Goal: Information Seeking & Learning: Learn about a topic

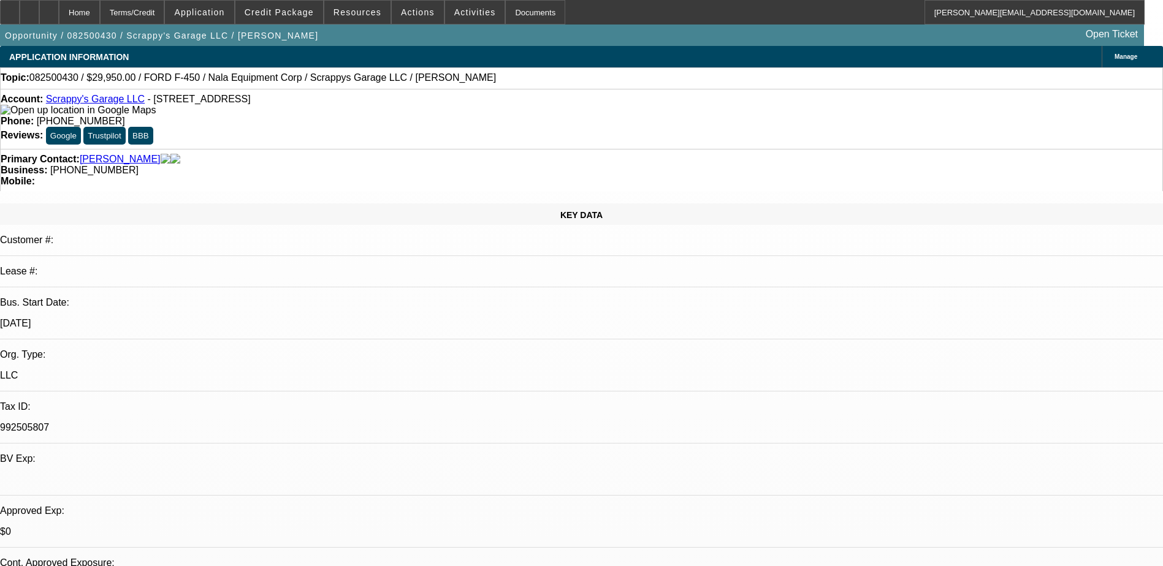
select select "0.2"
select select "2"
select select "0.1"
select select "4"
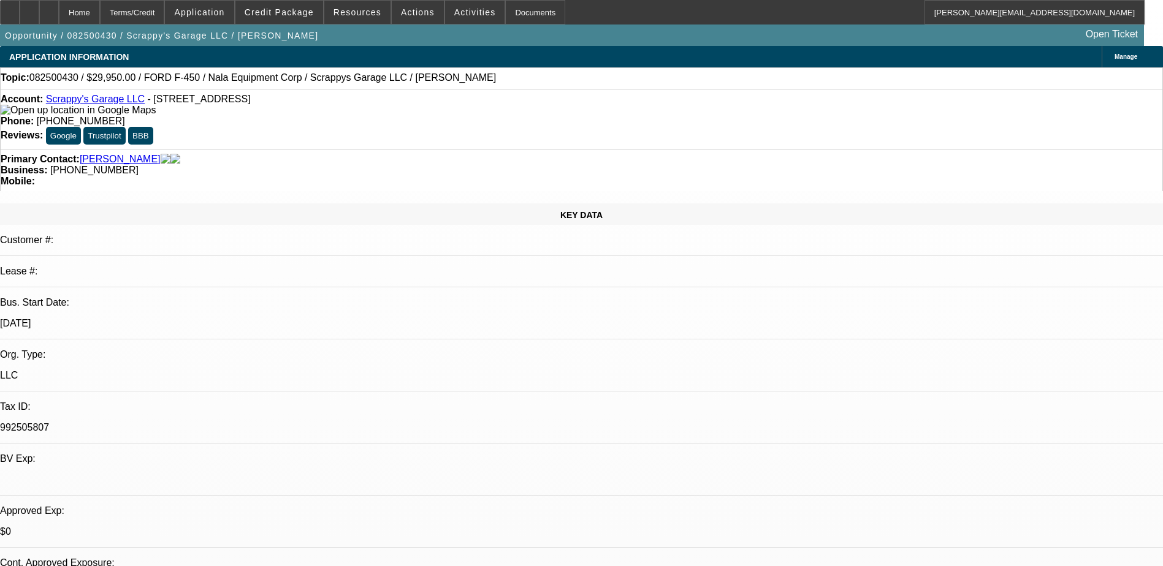
select select "0"
select select "2"
select select "0.1"
select select "4"
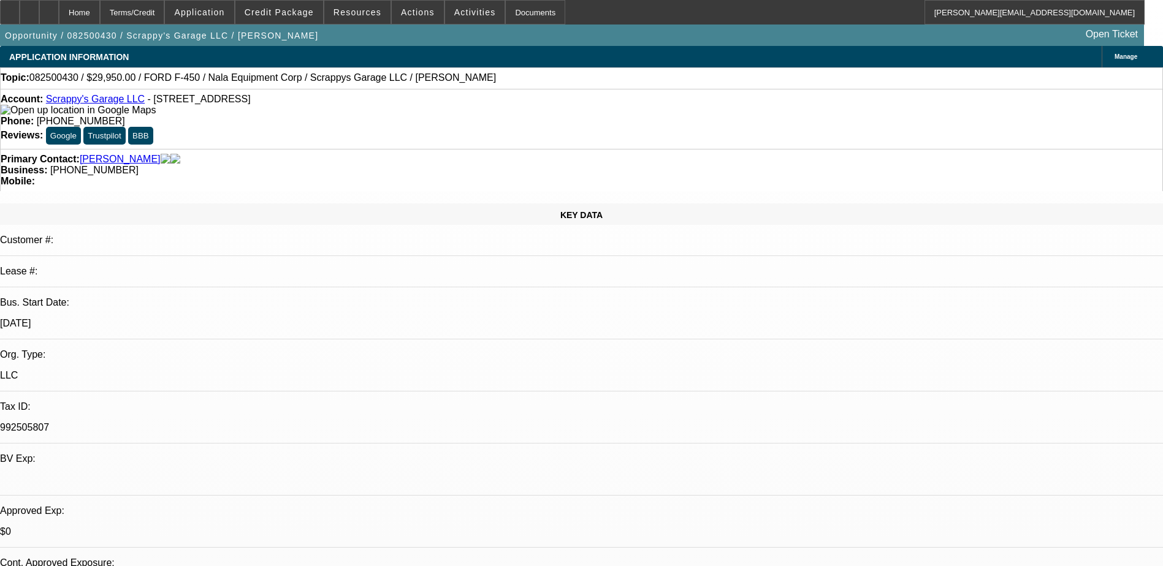
select select "0"
select select "2"
select select "0.1"
select select "4"
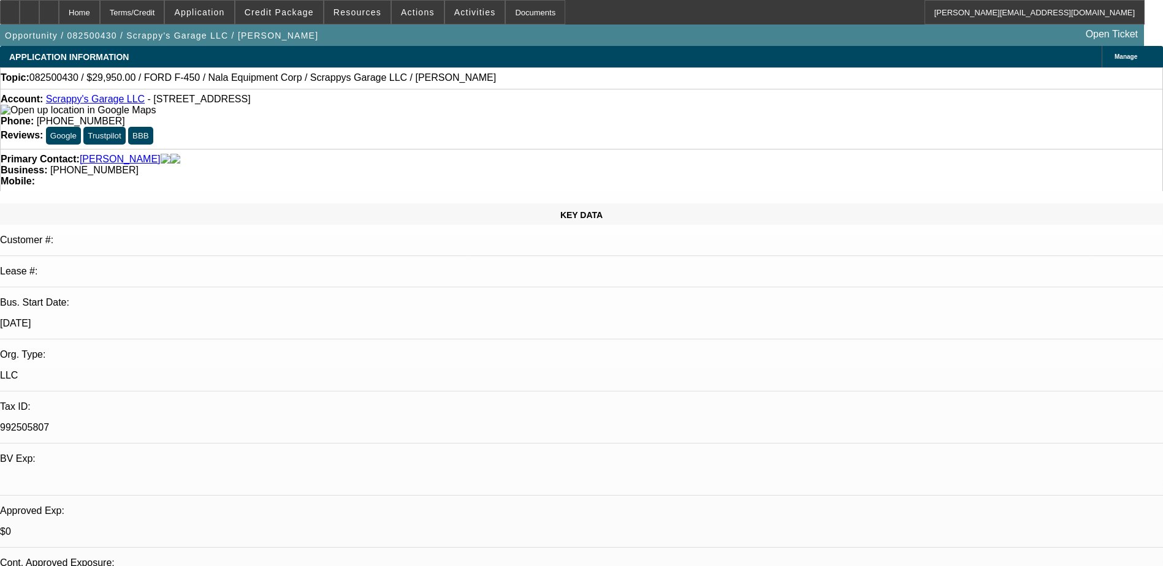
select select "0.2"
select select "2"
select select "0.1"
select select "4"
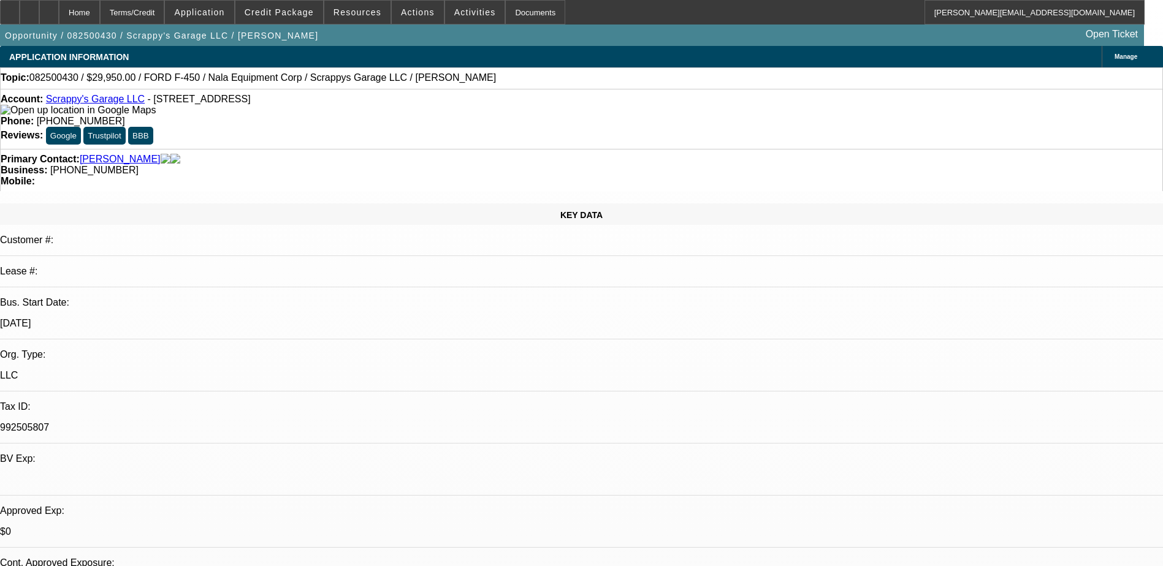
select select "0"
select select "2"
select select "0.1"
select select "4"
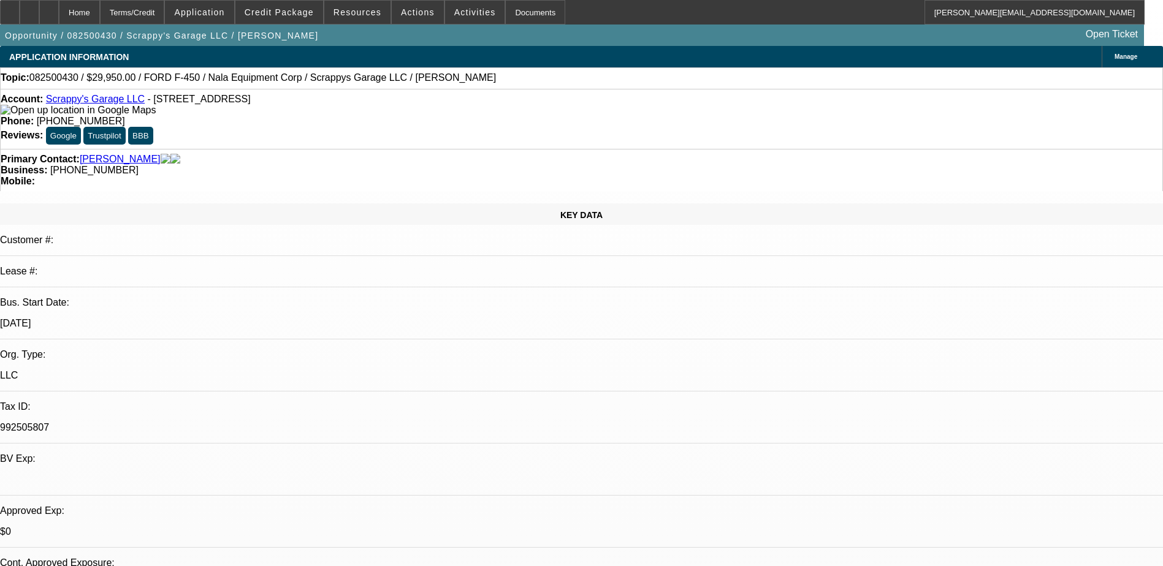
select select "0"
select select "2"
select select "0.1"
select select "4"
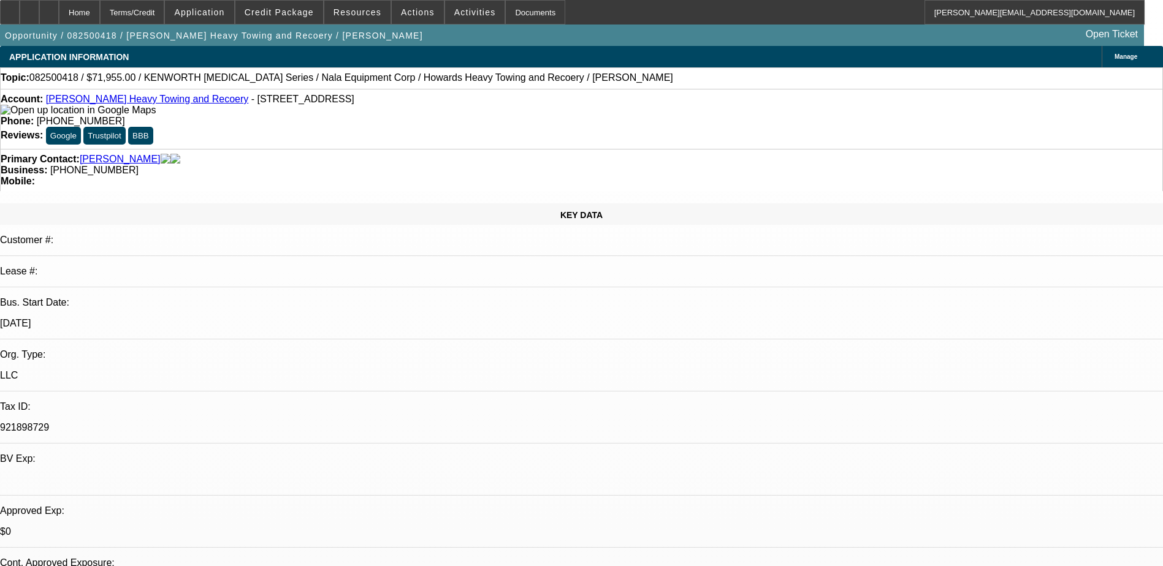
select select "0.1"
select select "0"
select select "2"
select select "0.1"
select select "4"
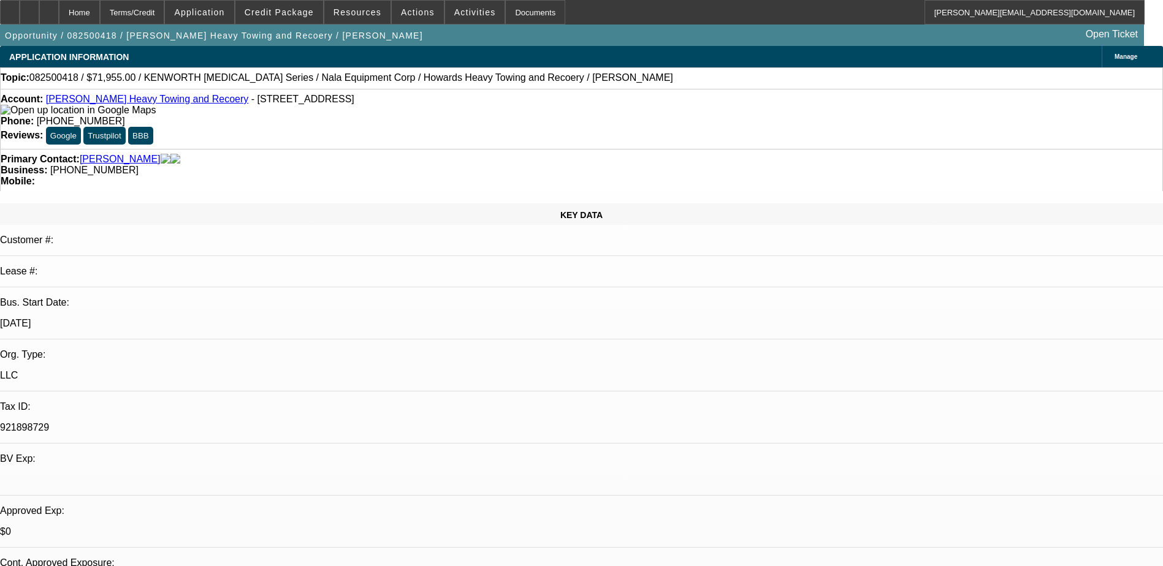
select select "0"
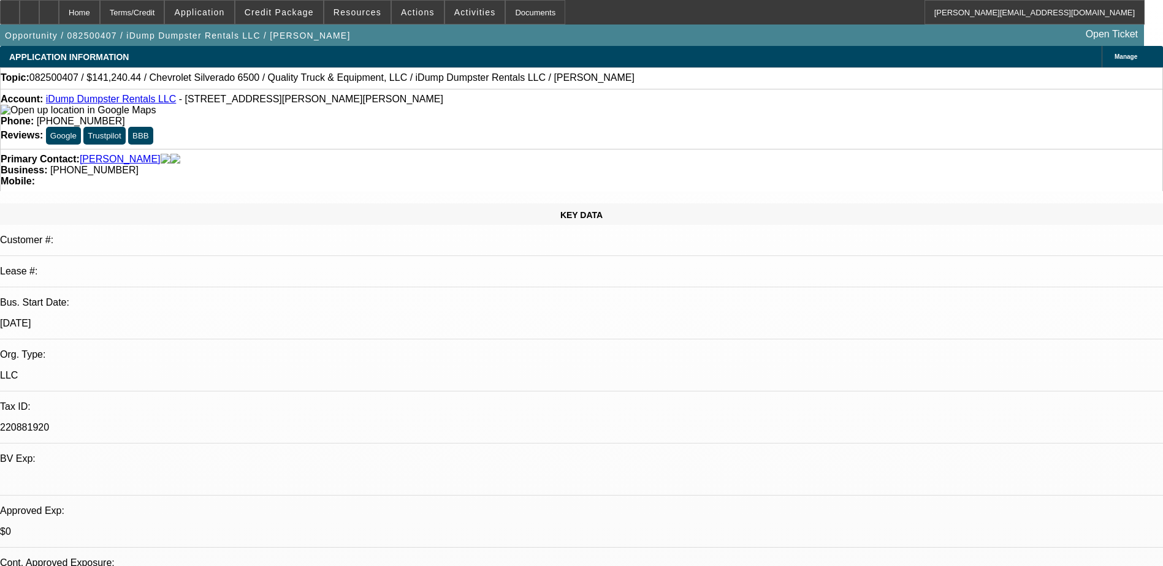
select select "0"
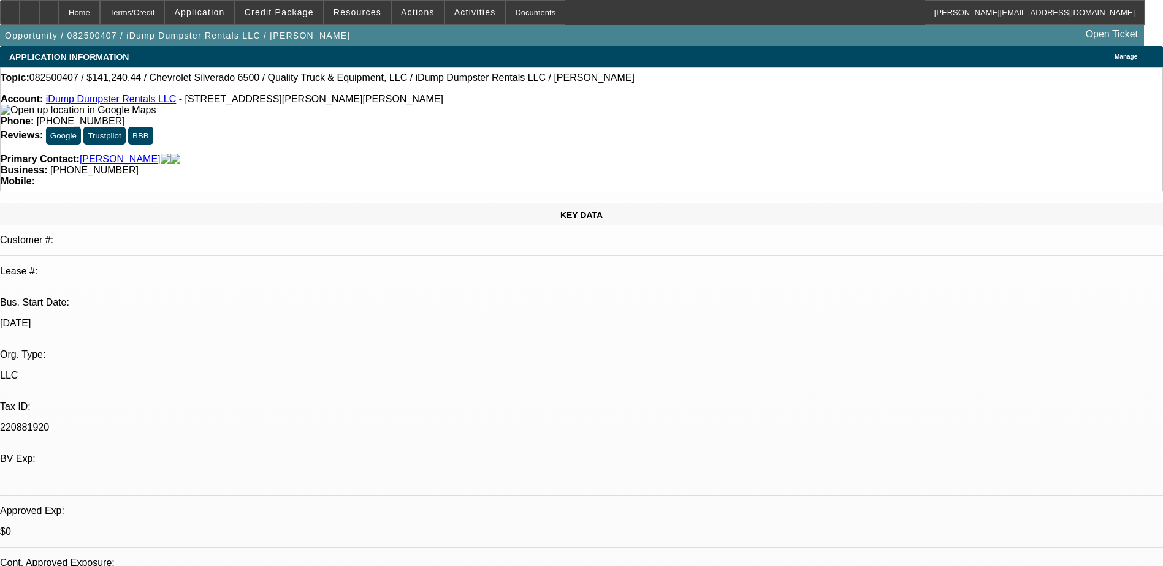
select select "0"
select select "1"
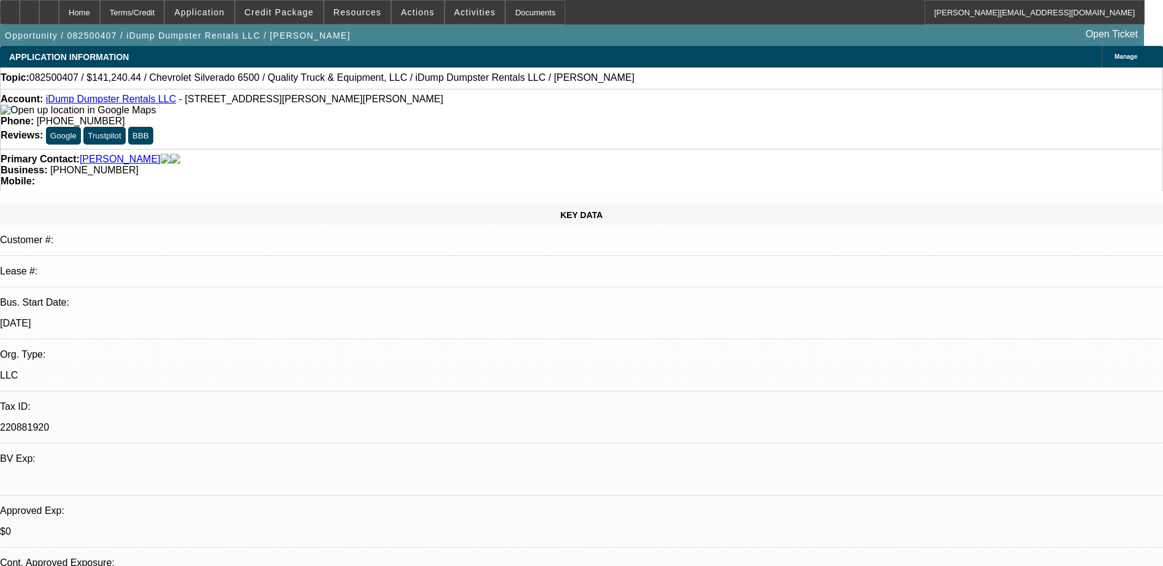
select select "6"
select select "1"
select select "6"
select select "1"
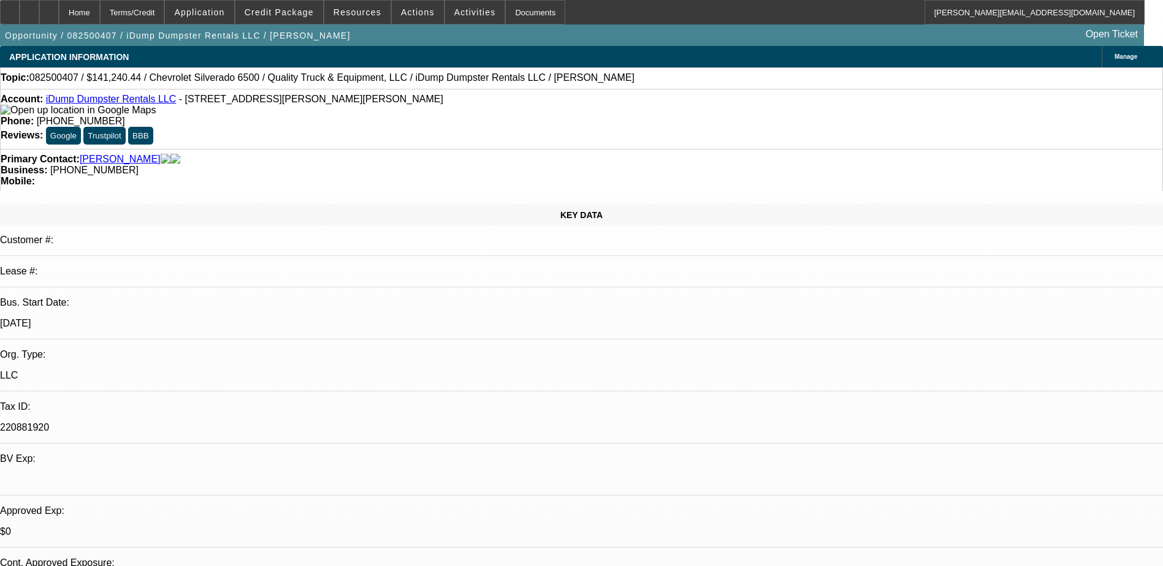
select select "1"
select select "6"
select select "1"
select select "6"
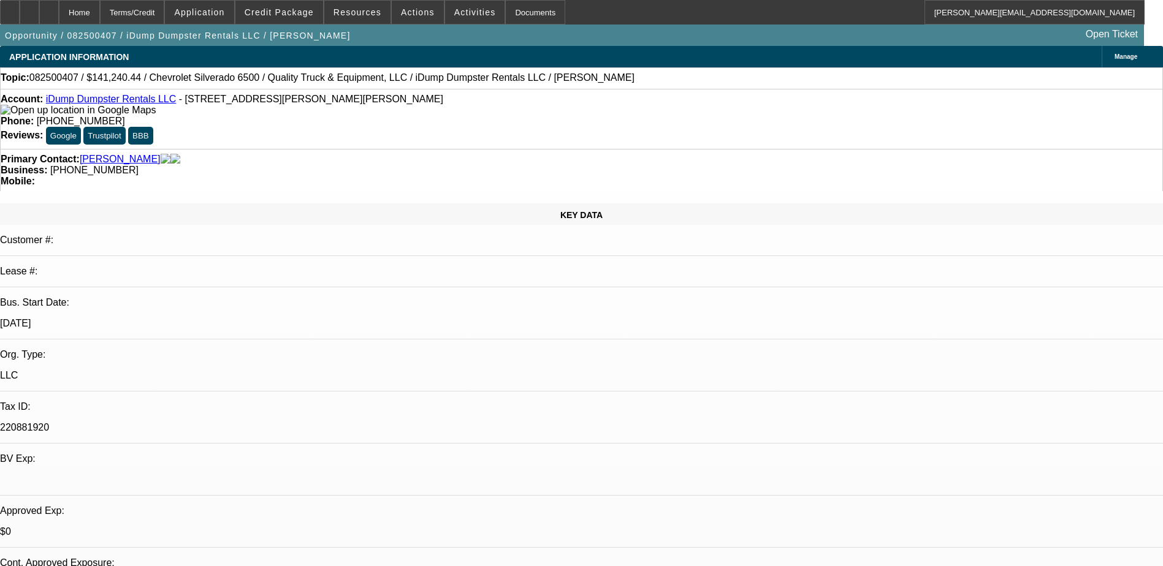
scroll to position [61, 0]
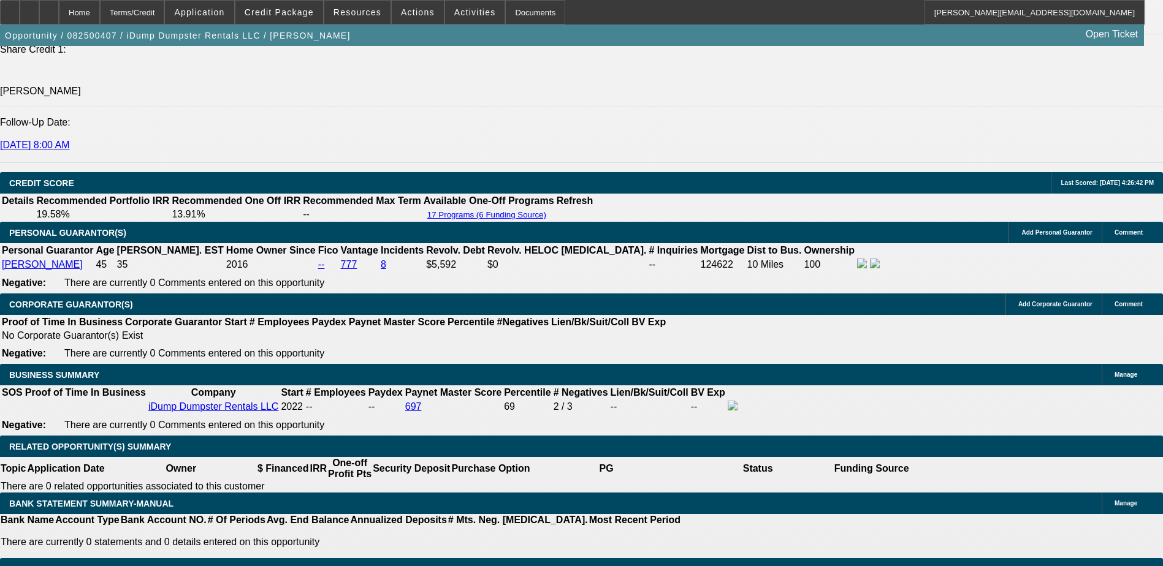
scroll to position [1459, 0]
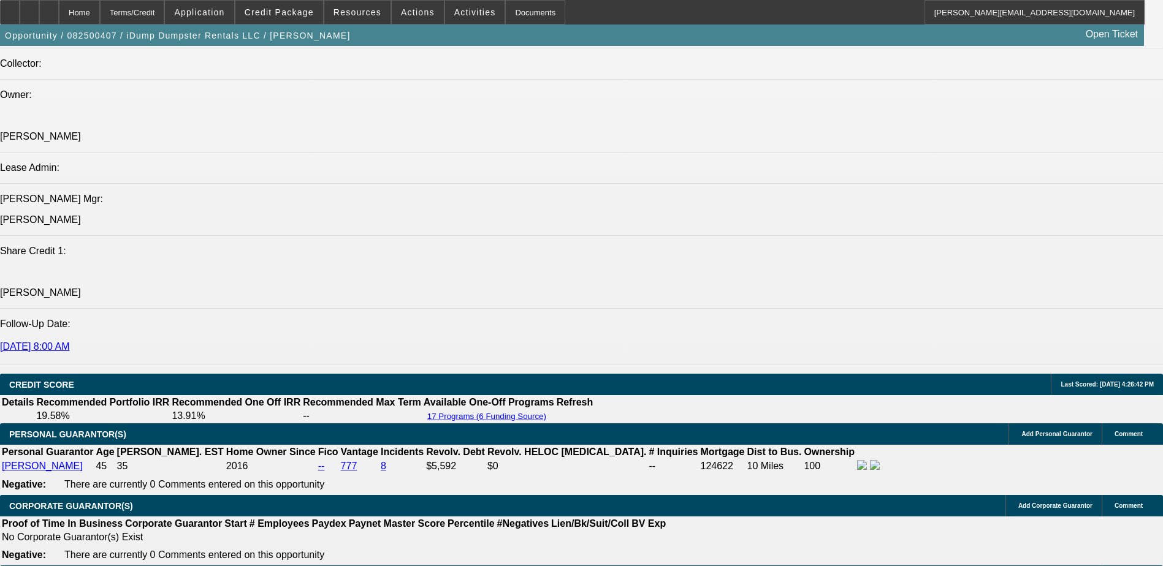
select select "0"
select select "6"
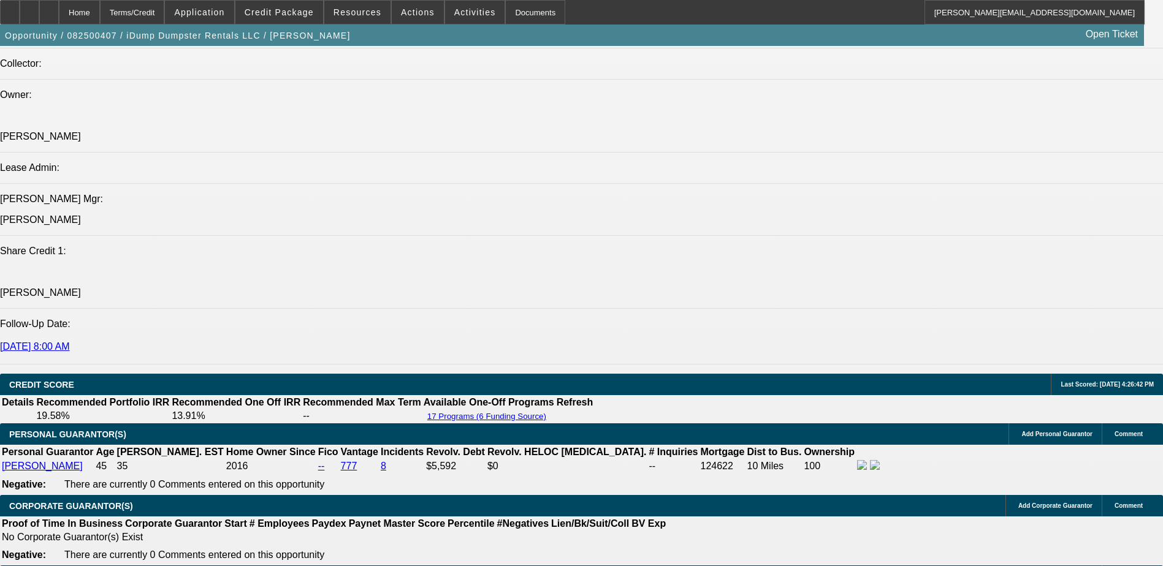
select select "0"
select select "6"
select select "0"
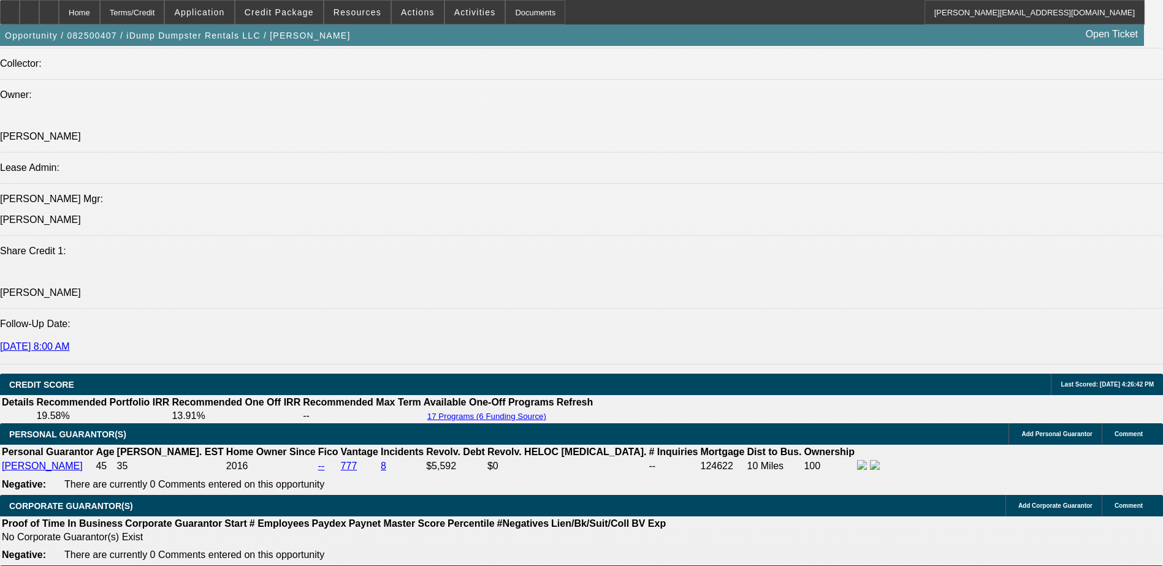
select select "0"
select select "6"
select select "0"
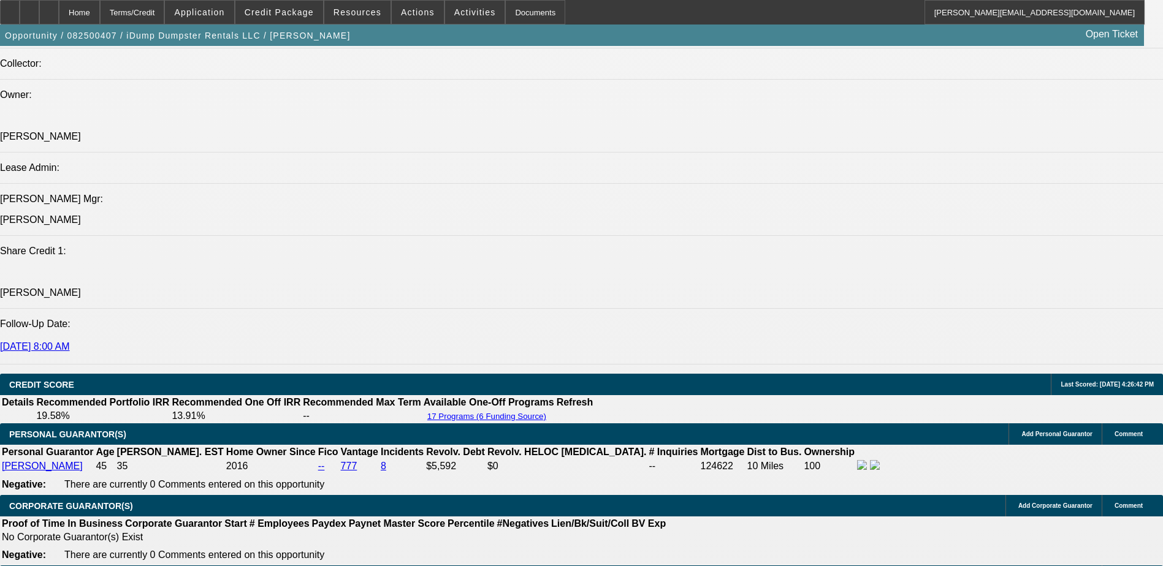
select select "0"
select select "6"
select select "0"
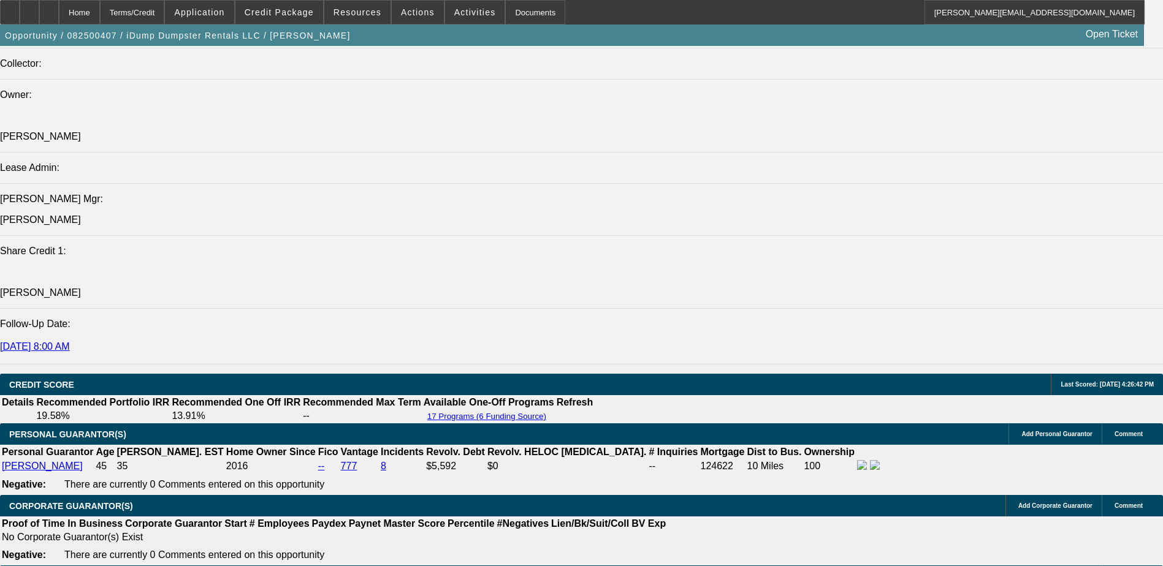
select select "0"
select select "6"
select select "0"
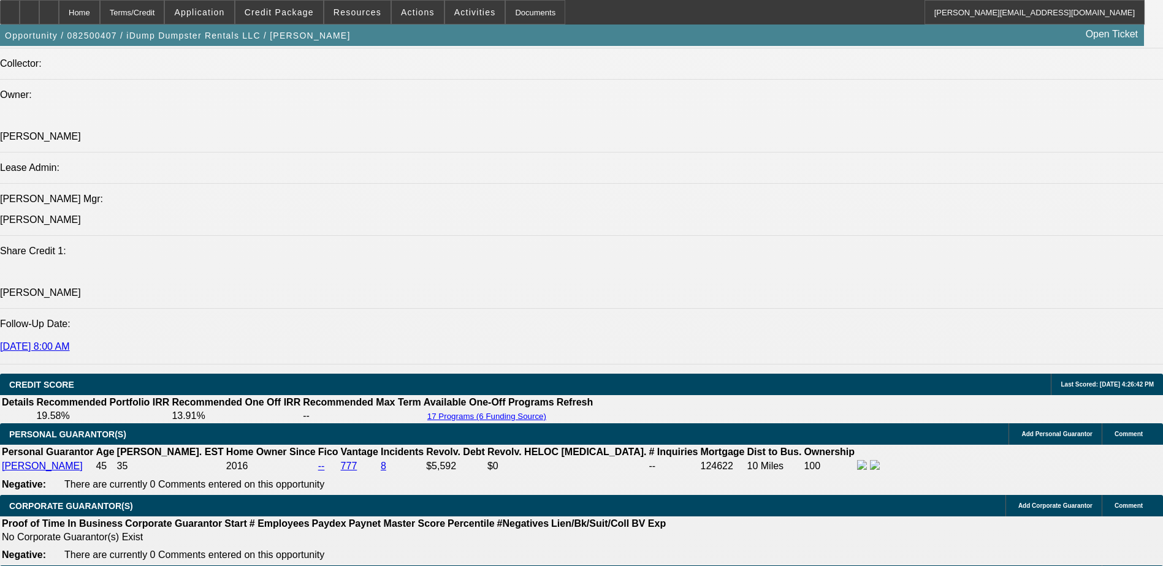
select select "6"
select select "0"
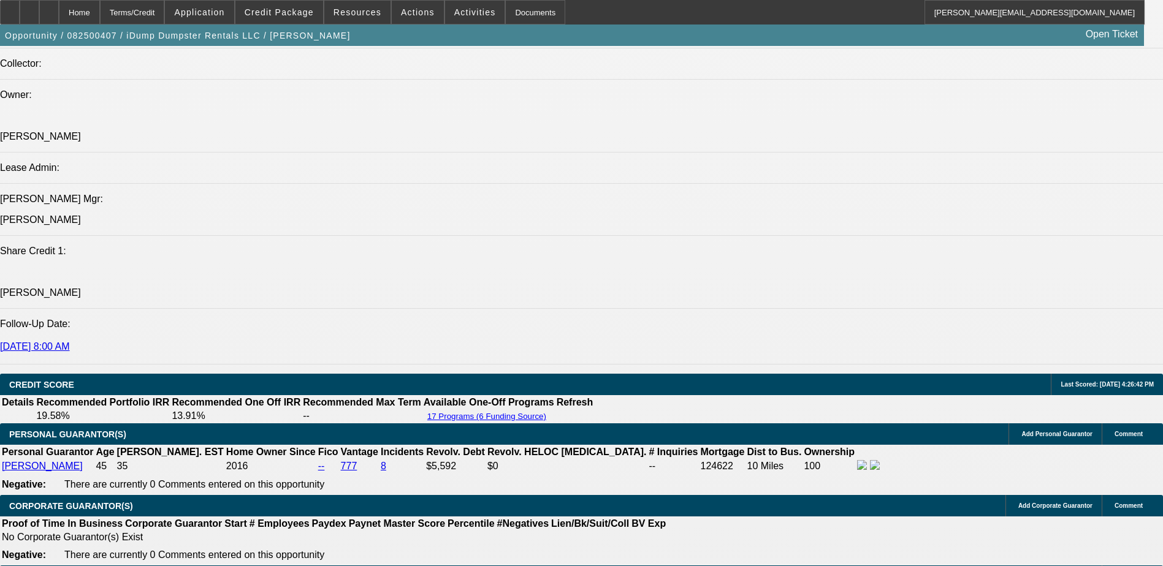
select select "6"
select select "0"
select select "6"
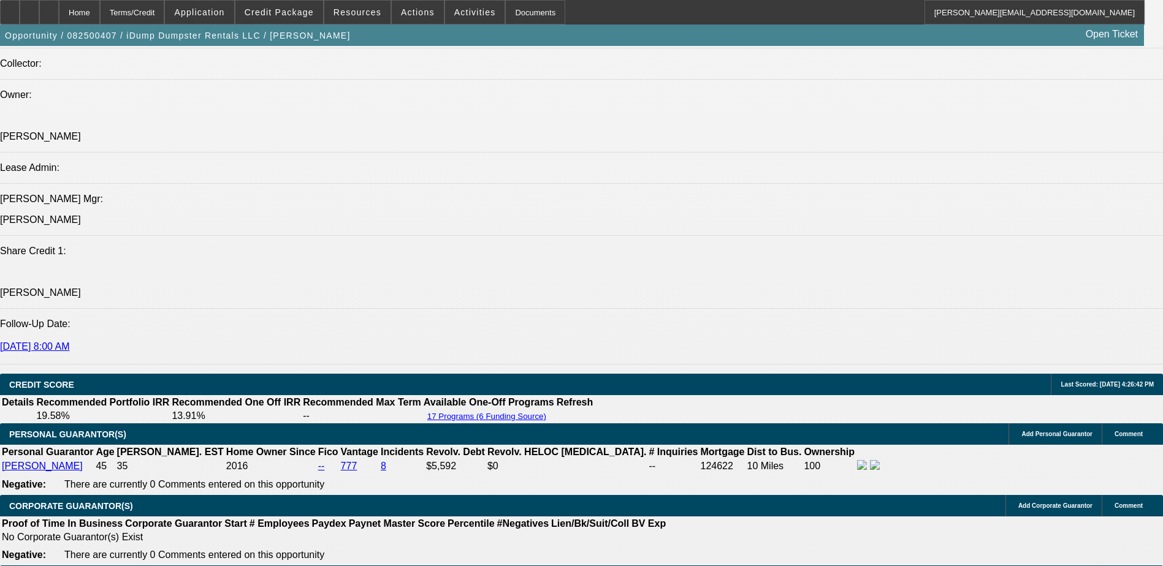
select select "0"
select select "6"
select select "0"
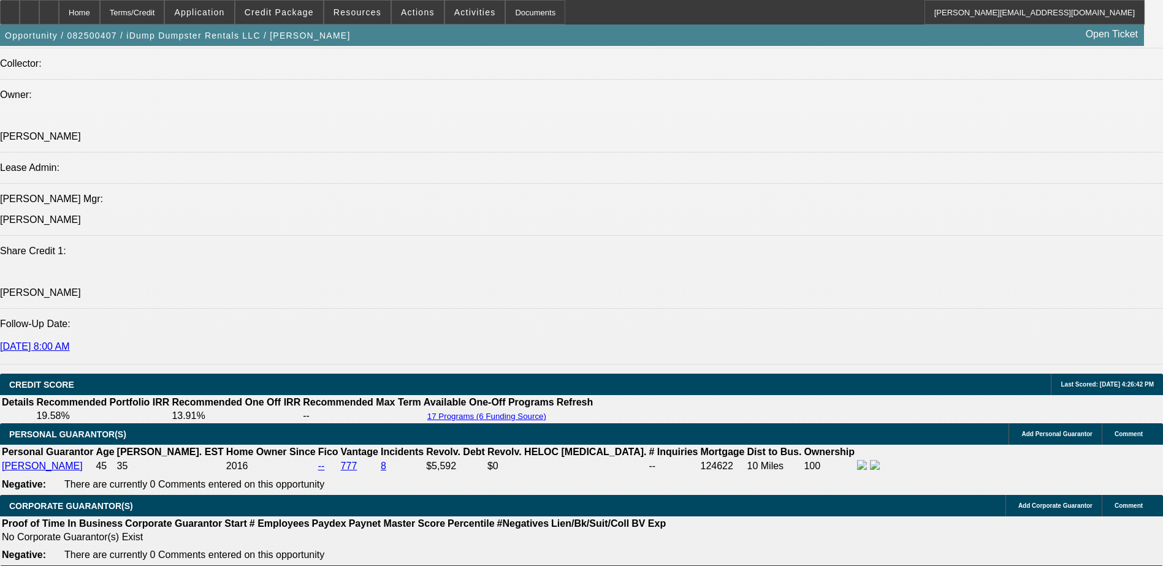
select select "0"
select select "6"
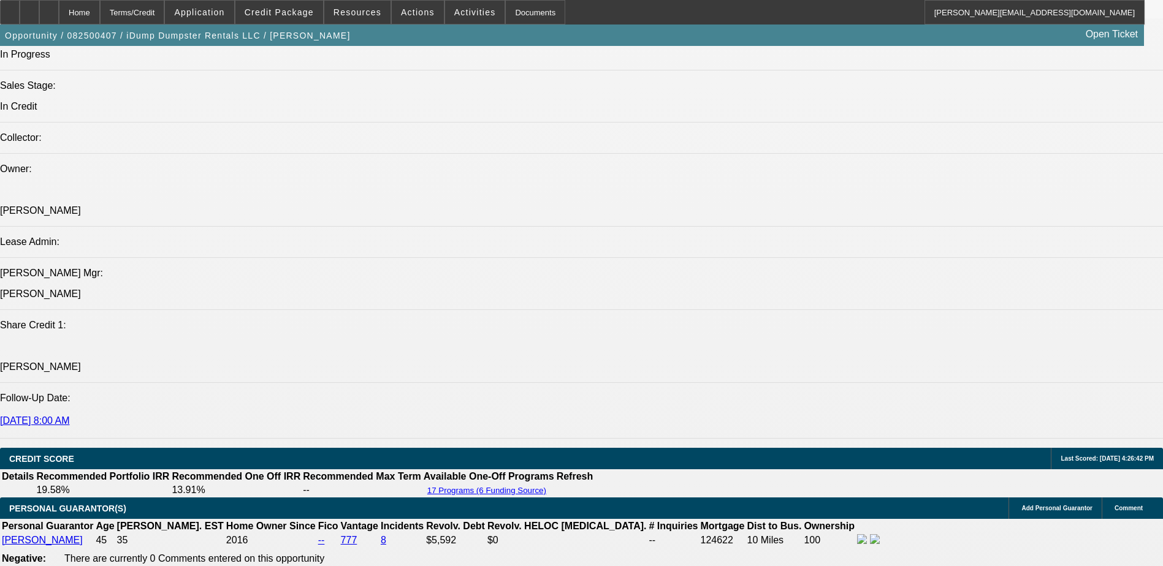
scroll to position [1336, 0]
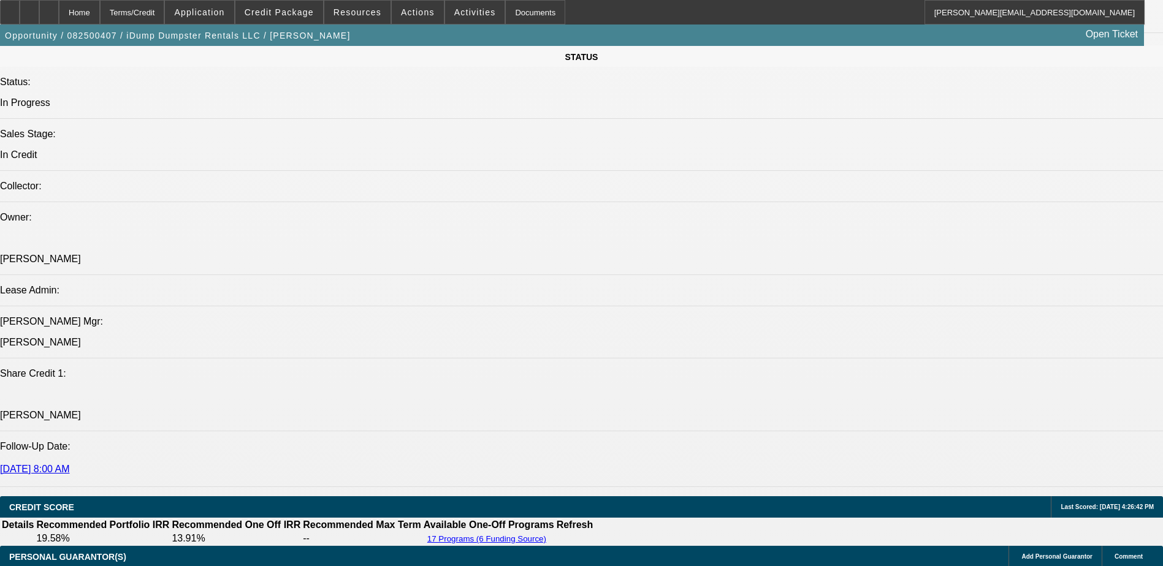
select select "0"
select select "6"
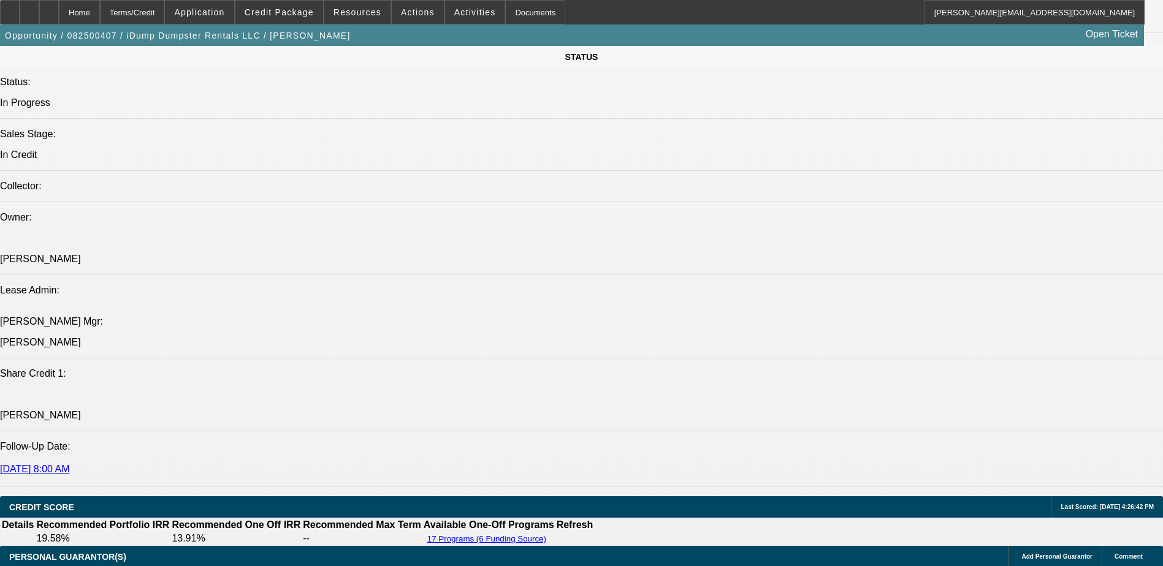
select select "0"
select select "6"
select select "0"
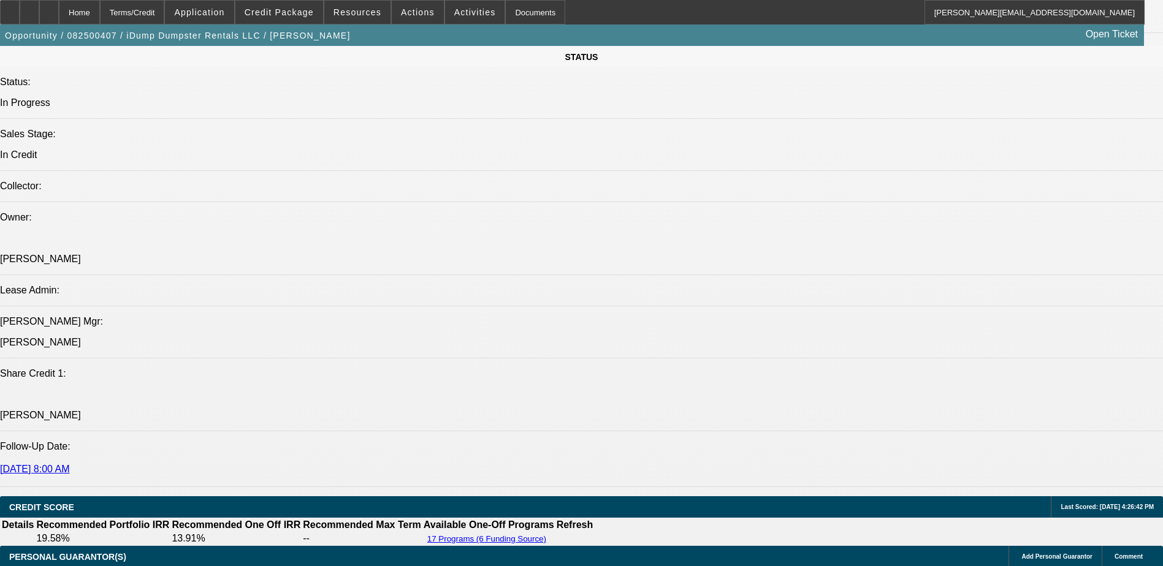
select select "0"
select select "6"
select select "0"
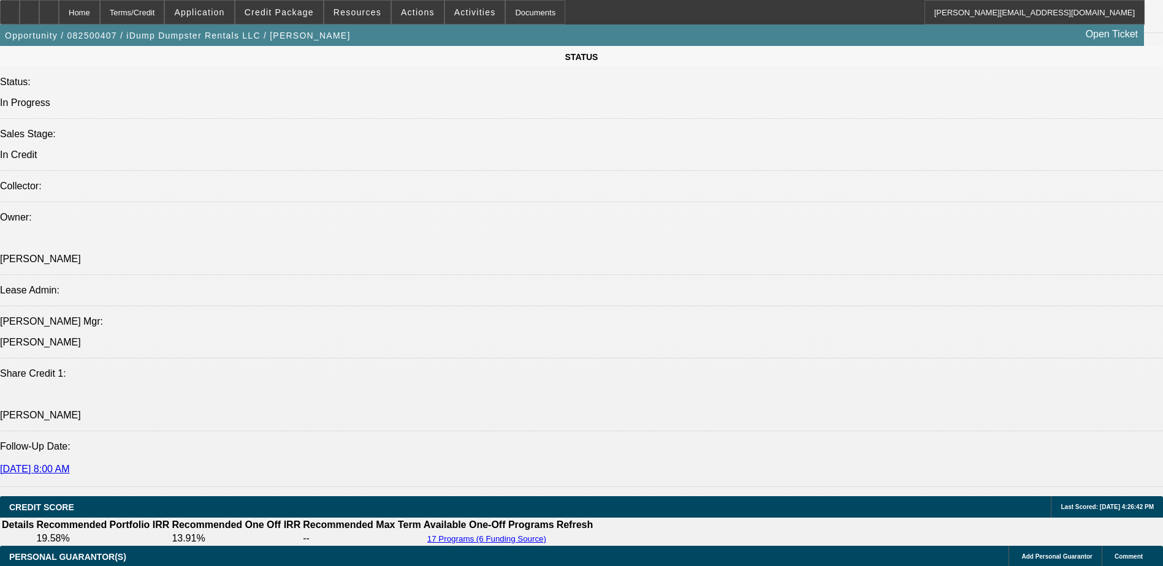
select select "0"
select select "6"
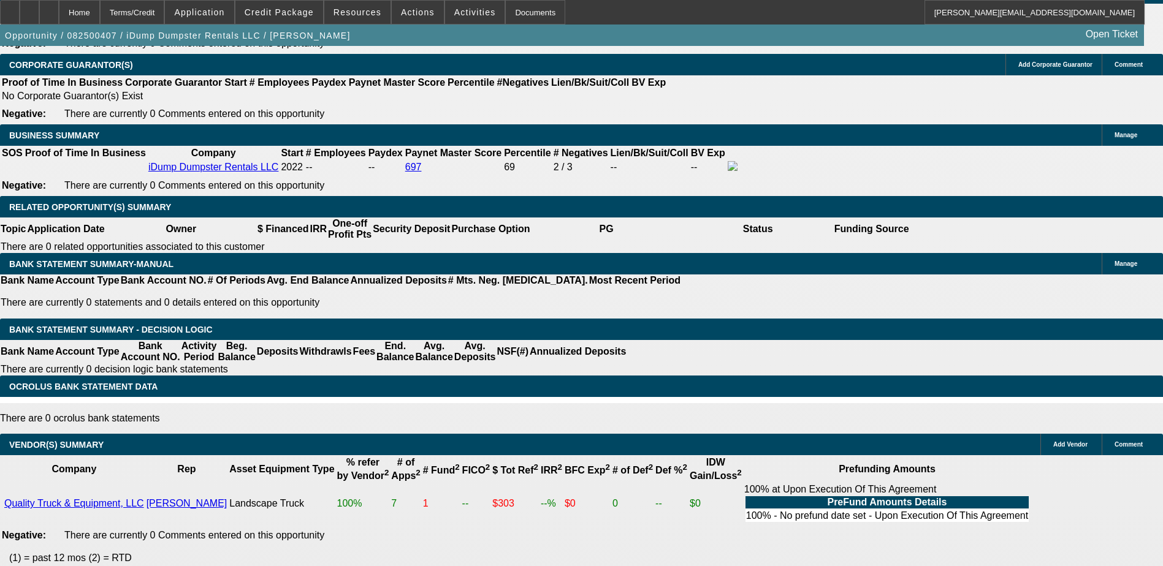
scroll to position [2022, 0]
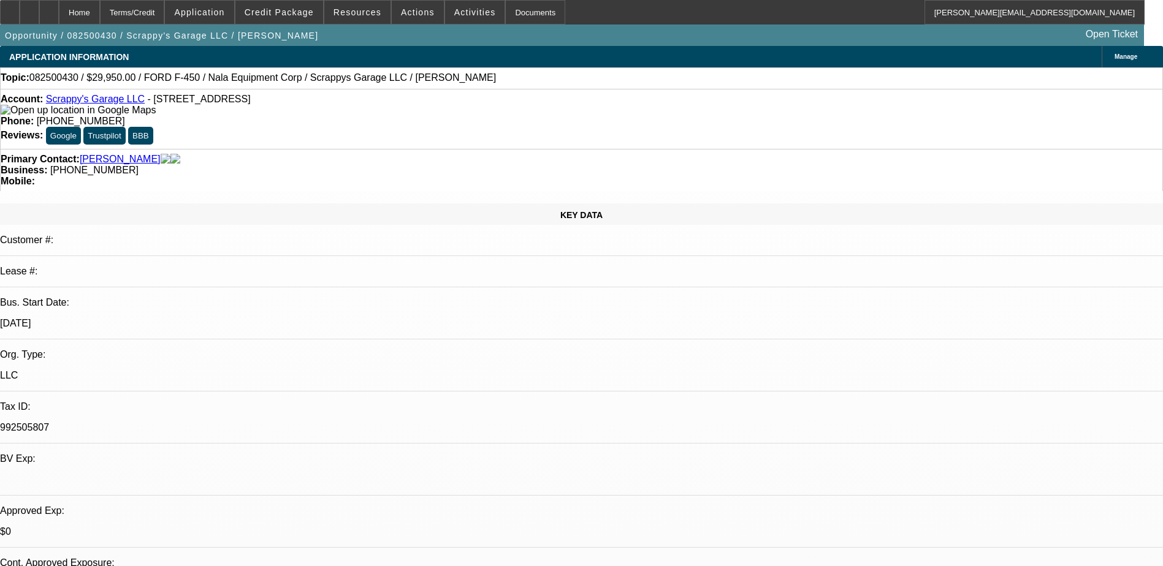
select select "0.2"
select select "2"
select select "0.1"
select select "4"
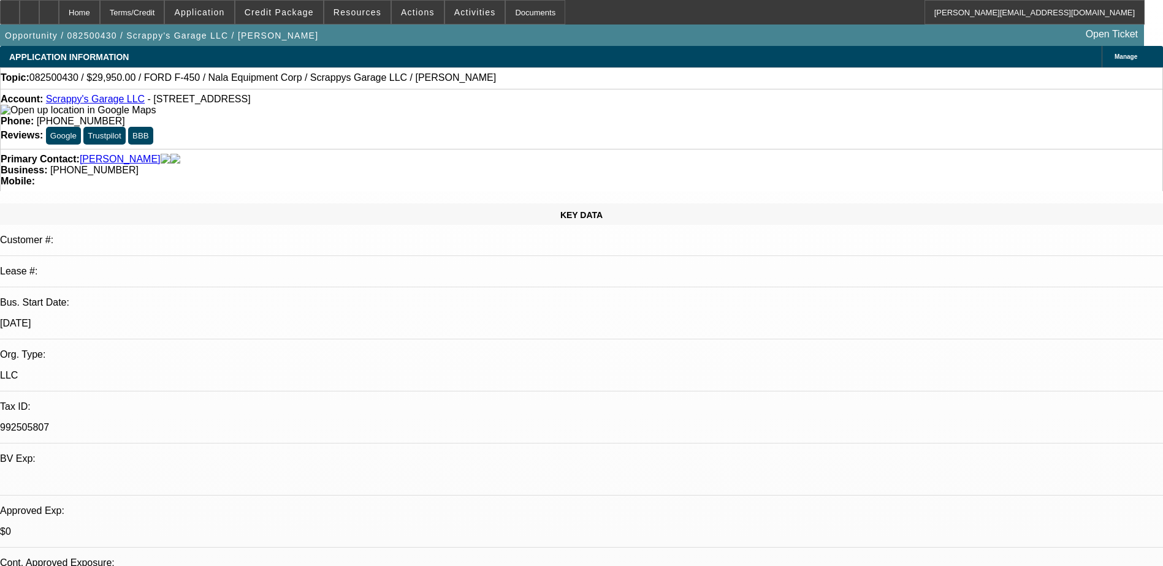
select select "0"
select select "2"
select select "0.1"
select select "4"
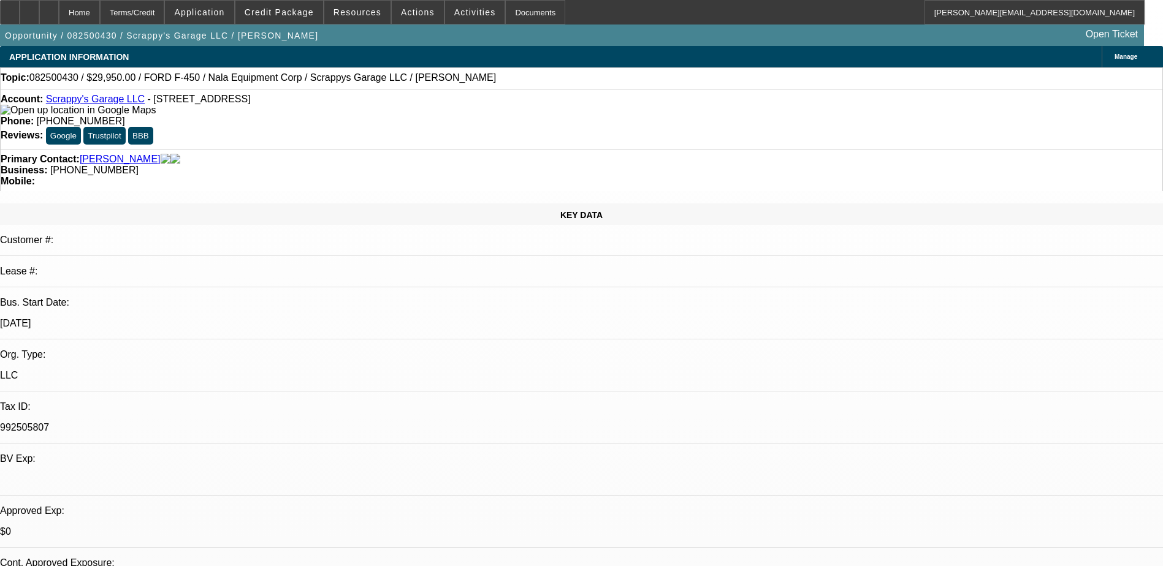
select select "0"
select select "2"
select select "0.1"
select select "4"
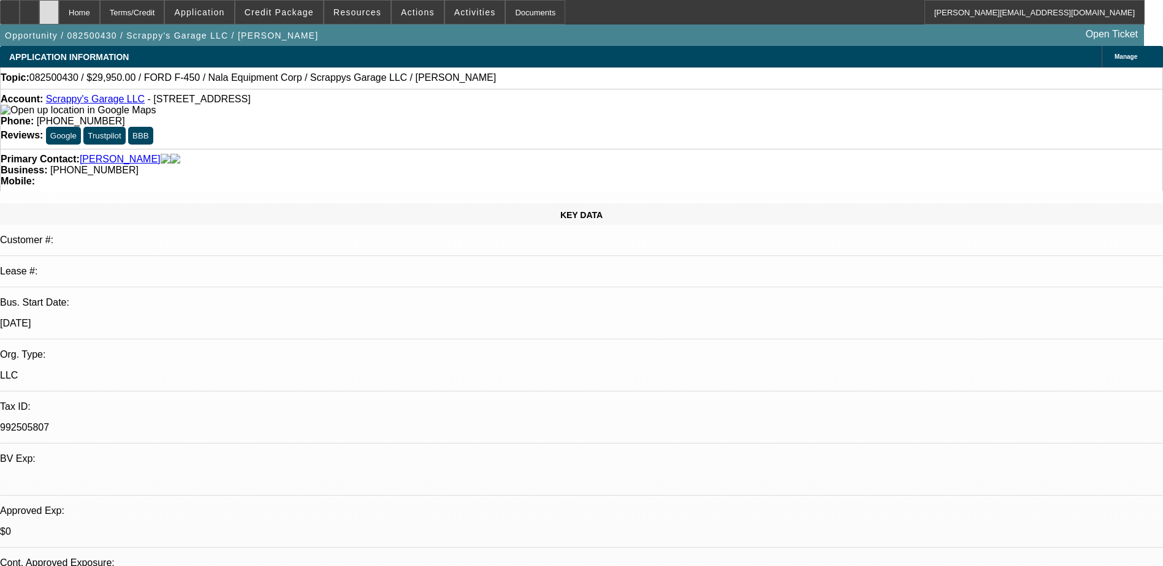
click at [59, 16] on div at bounding box center [49, 12] width 20 height 25
select select "0.2"
select select "2"
select select "0.1"
select select "0"
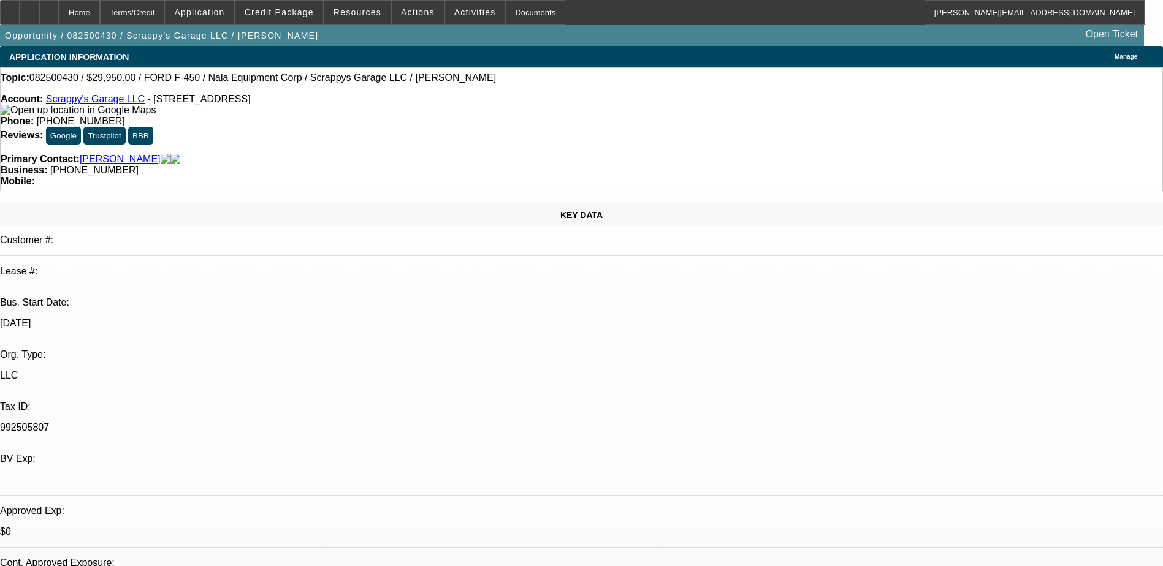
select select "0"
select select "0.1"
select select "0"
select select "0.1"
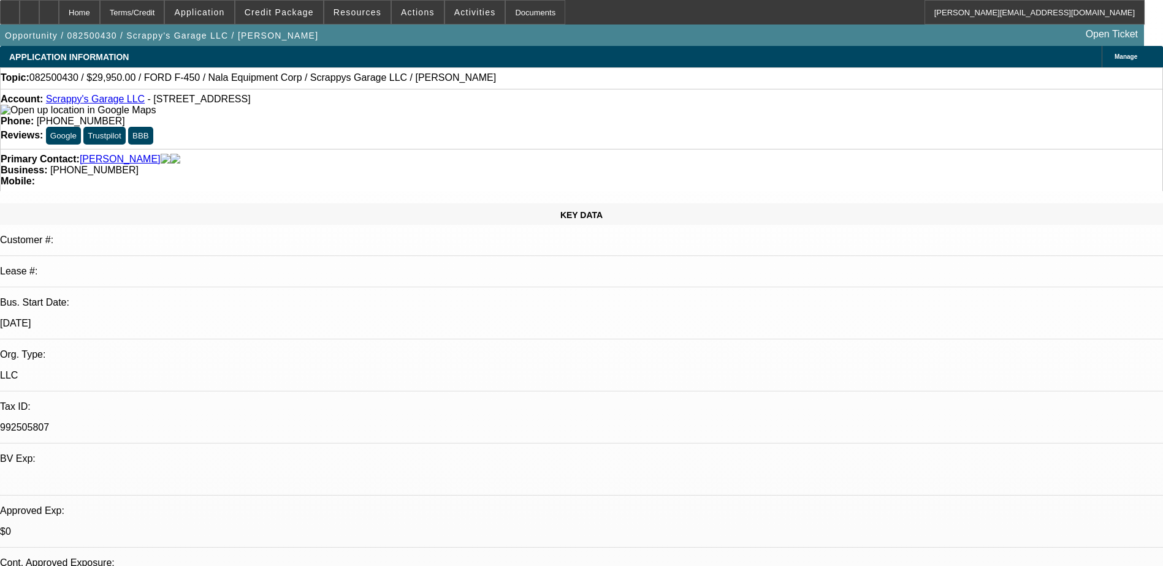
select select "1"
select select "2"
select select "4"
select select "1"
select select "2"
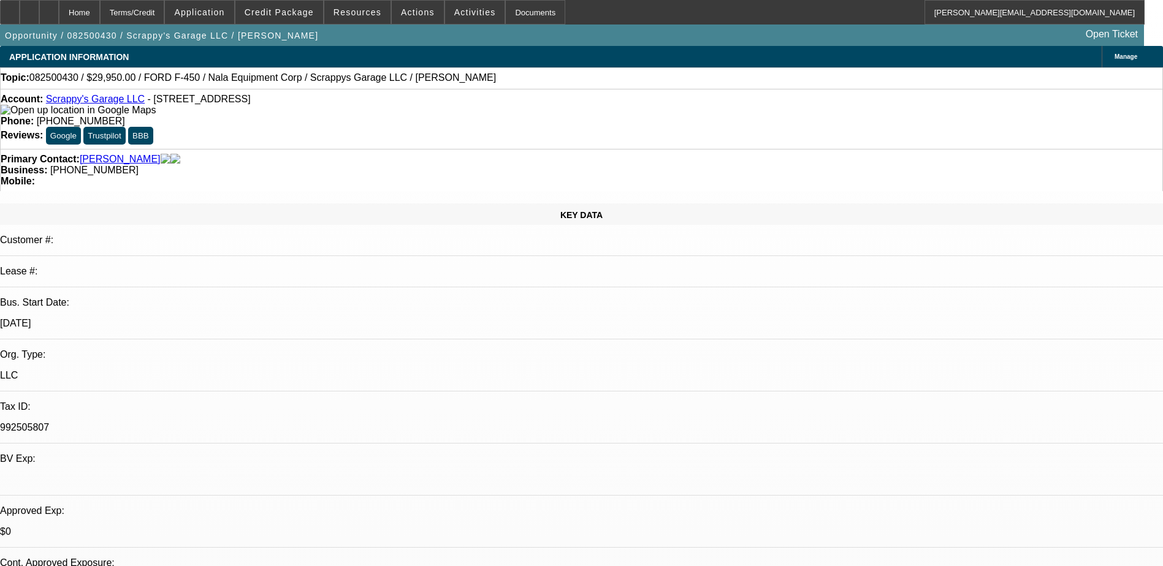
select select "4"
select select "1"
select select "2"
select select "4"
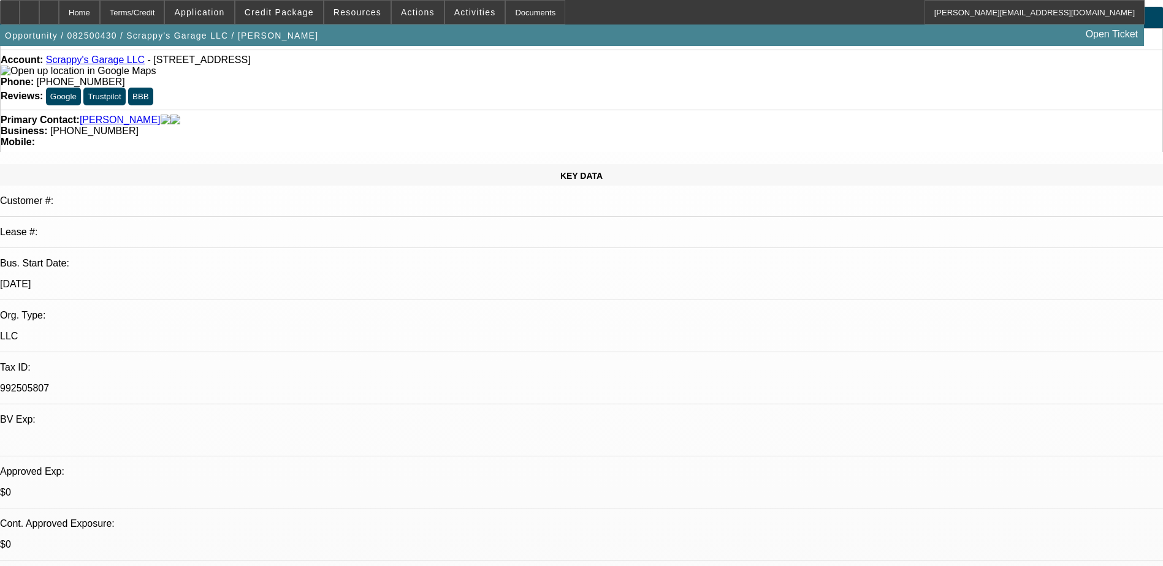
scroll to position [61, 0]
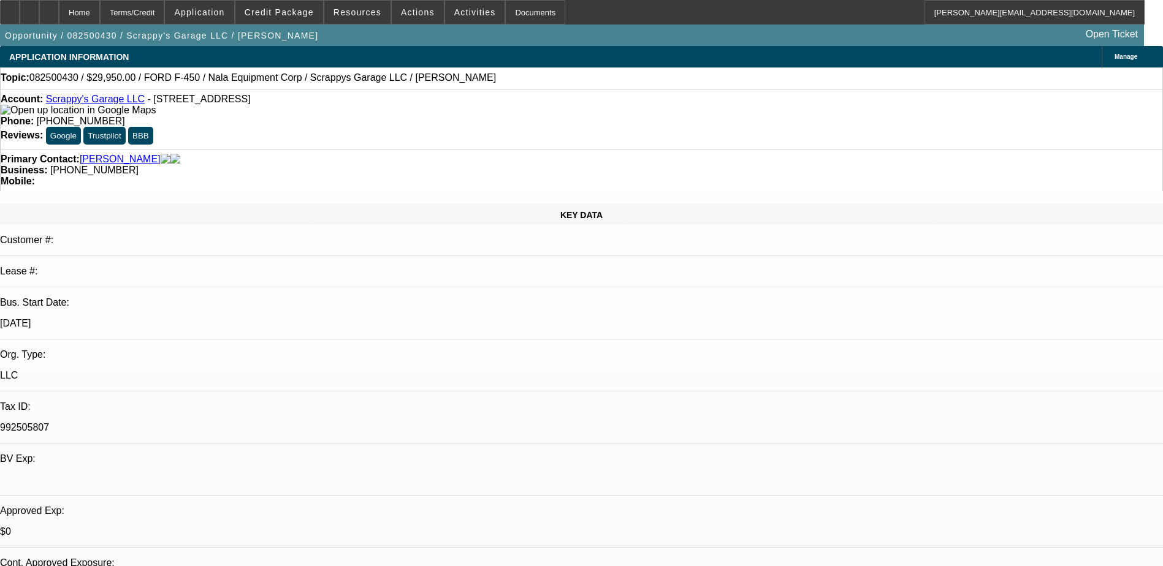
scroll to position [94, 0]
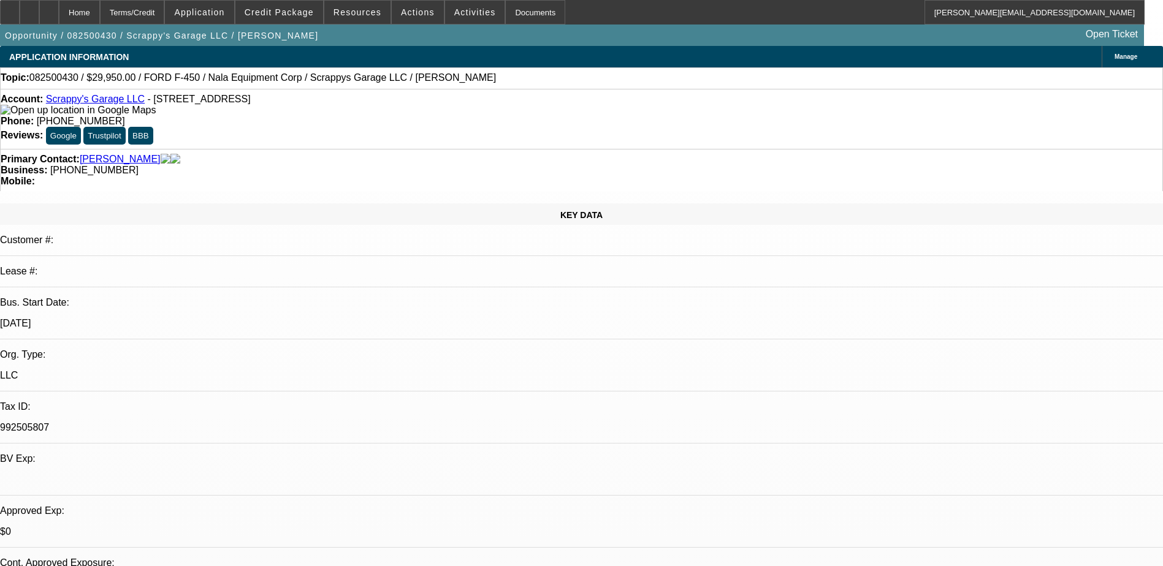
select select "0"
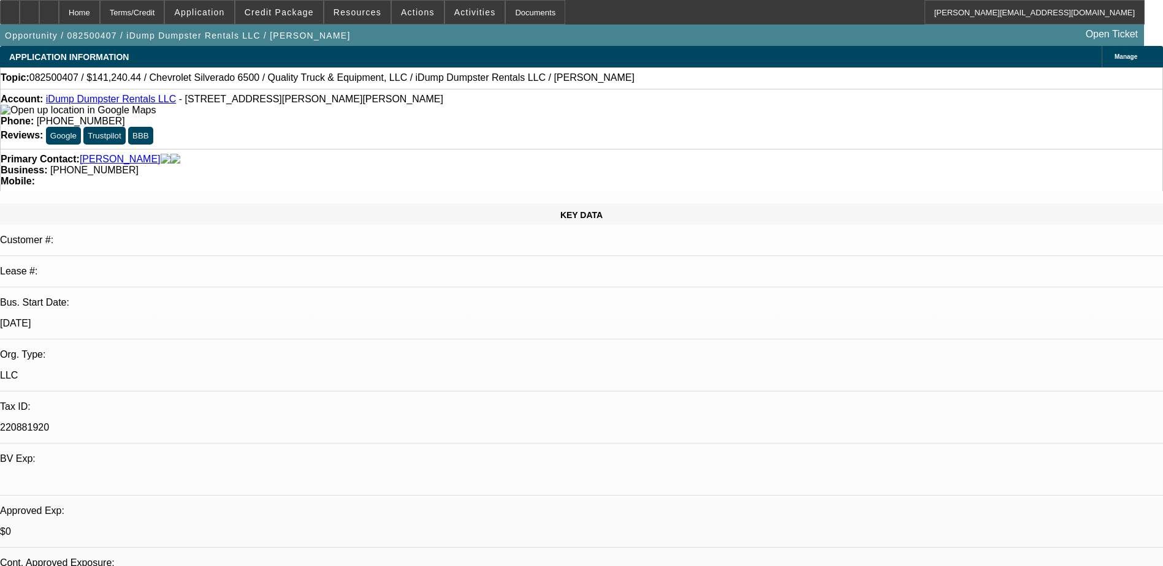
select select "0"
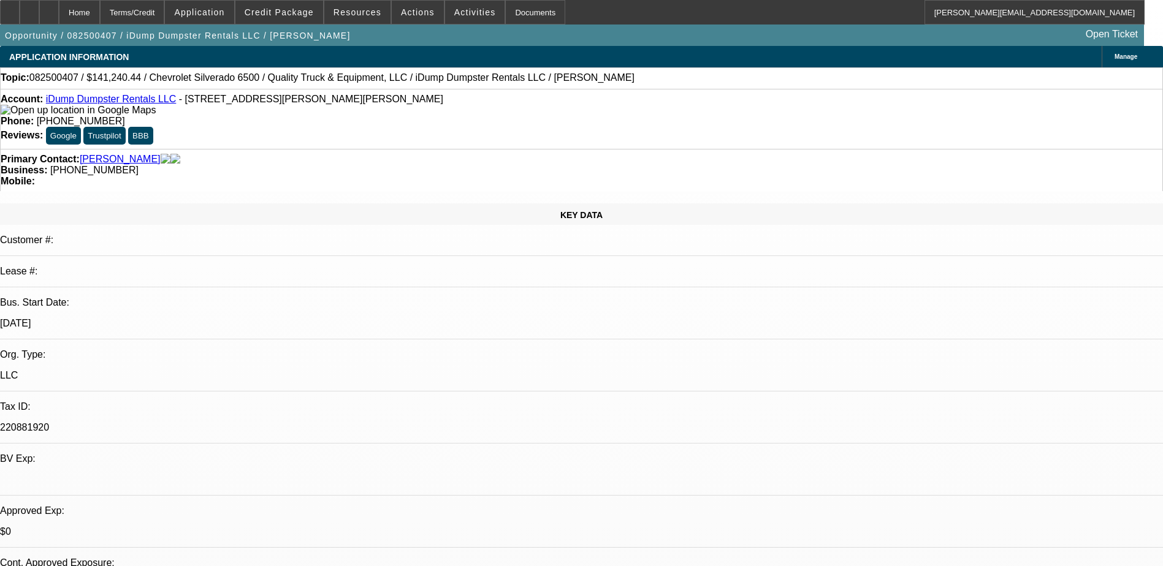
select select "0"
select select "1"
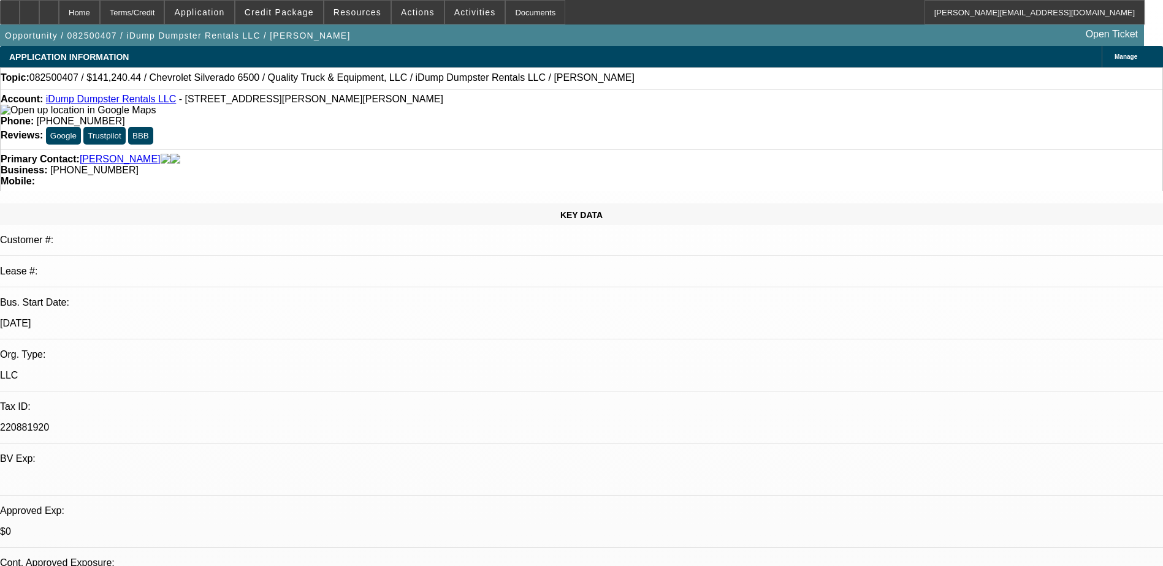
select select "6"
select select "1"
select select "6"
select select "1"
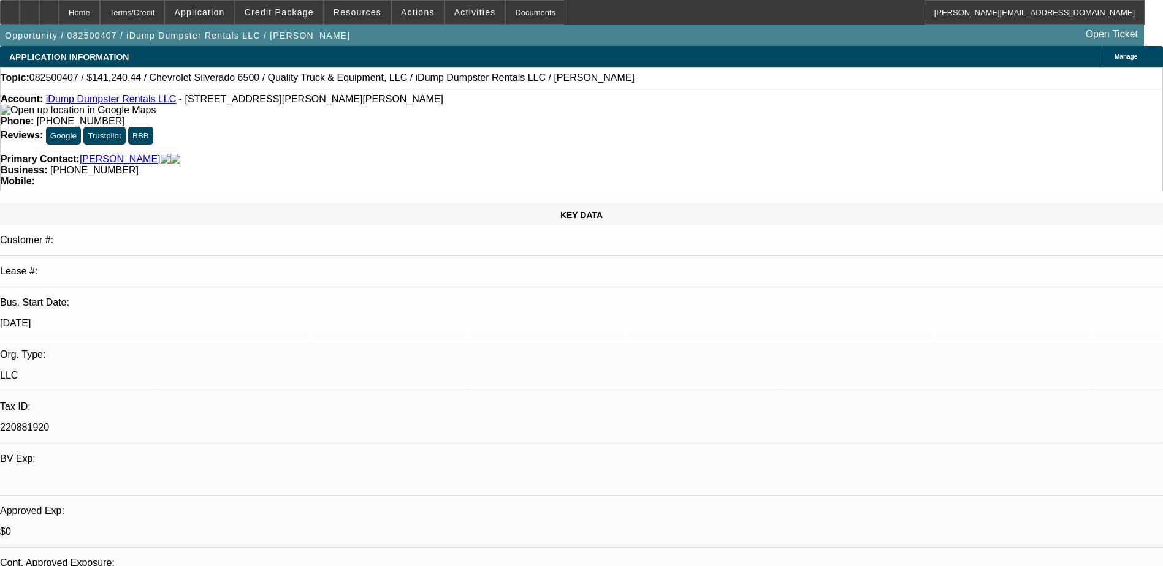
select select "1"
select select "6"
select select "1"
select select "6"
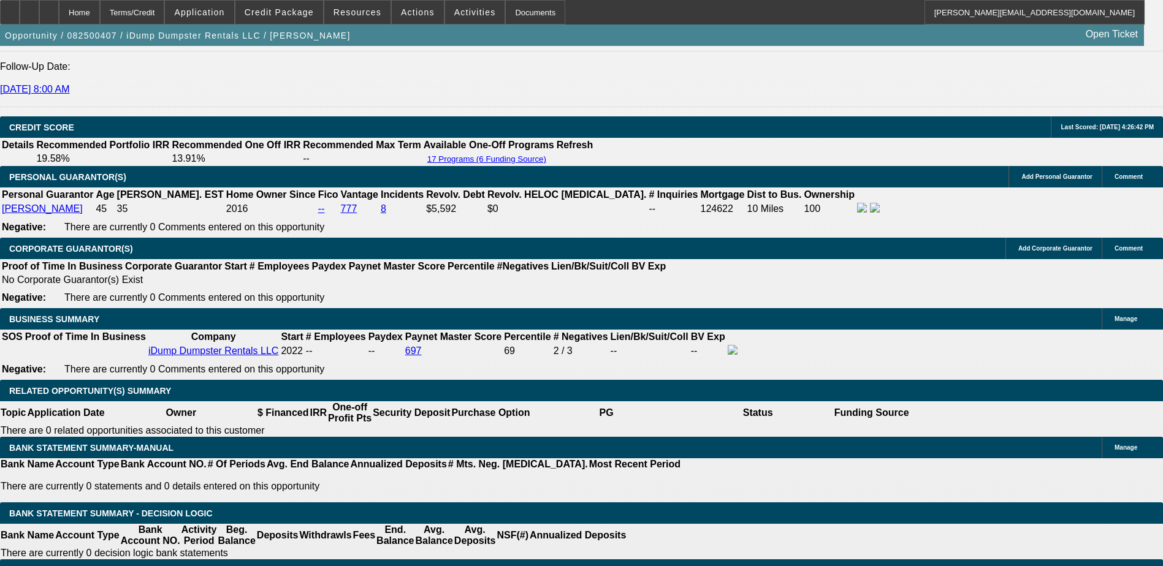
scroll to position [1655, 0]
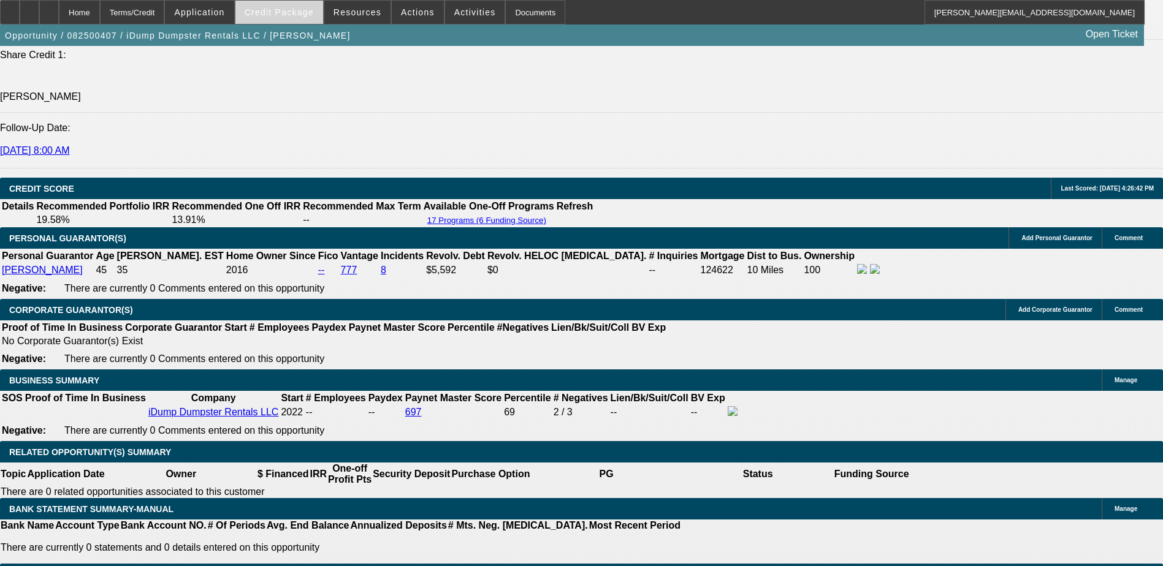
click at [271, 9] on span "Credit Package" at bounding box center [279, 12] width 69 height 10
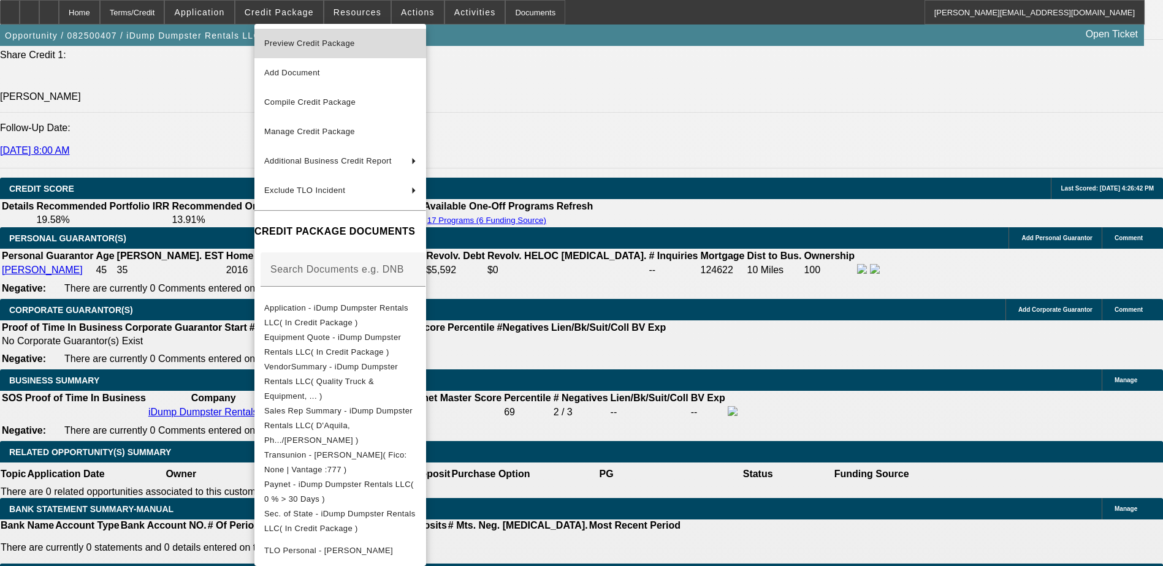
click at [289, 42] on span "Preview Credit Package" at bounding box center [309, 43] width 91 height 9
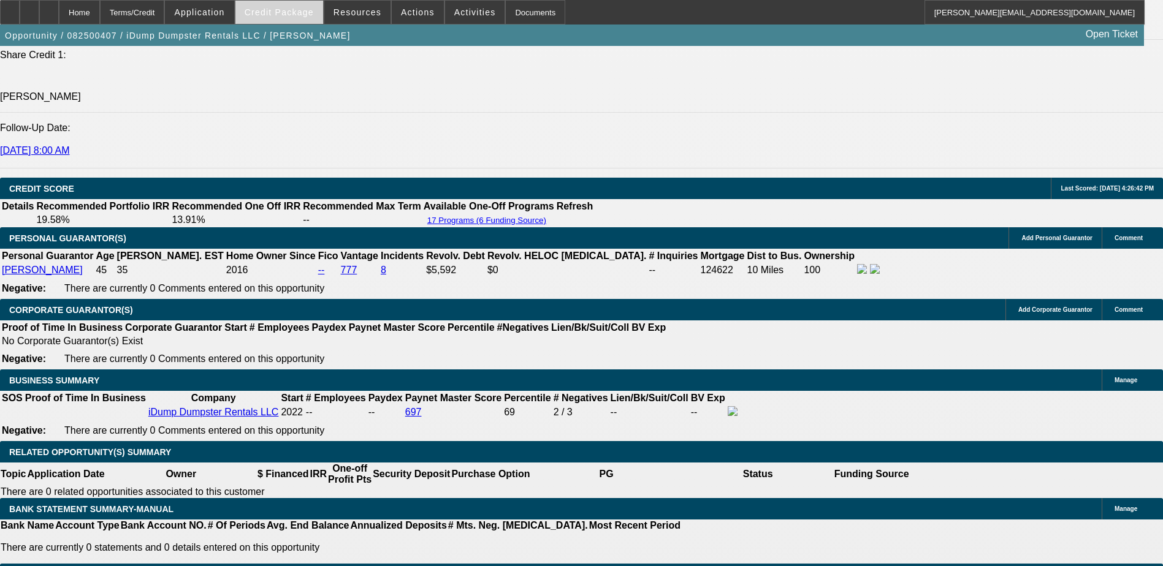
click at [272, 14] on span "Credit Package" at bounding box center [279, 12] width 69 height 10
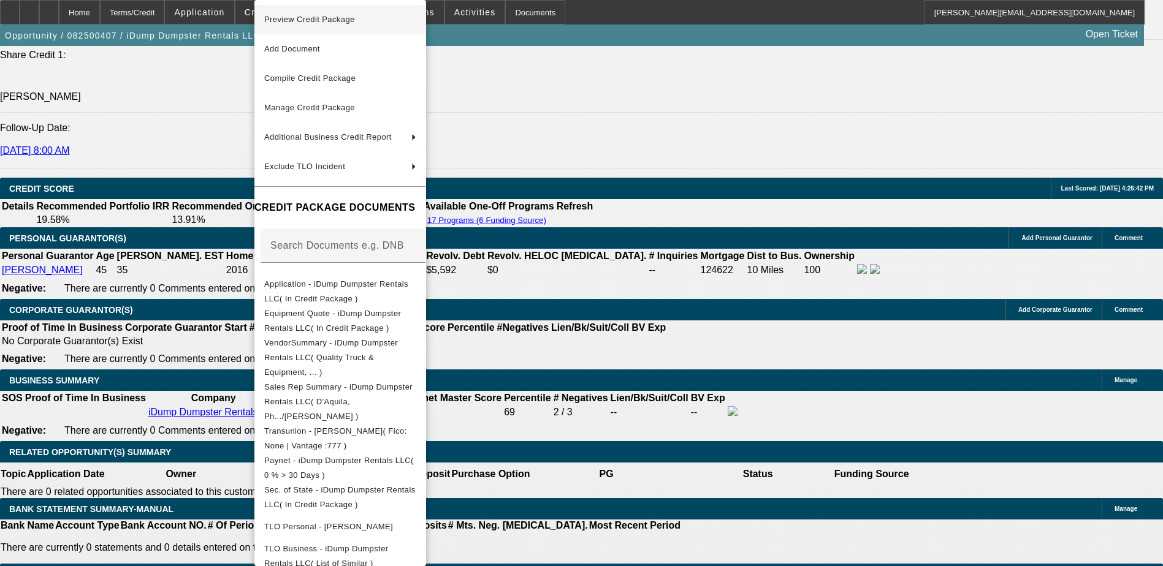
click at [302, 18] on span "Preview Credit Package" at bounding box center [309, 19] width 91 height 9
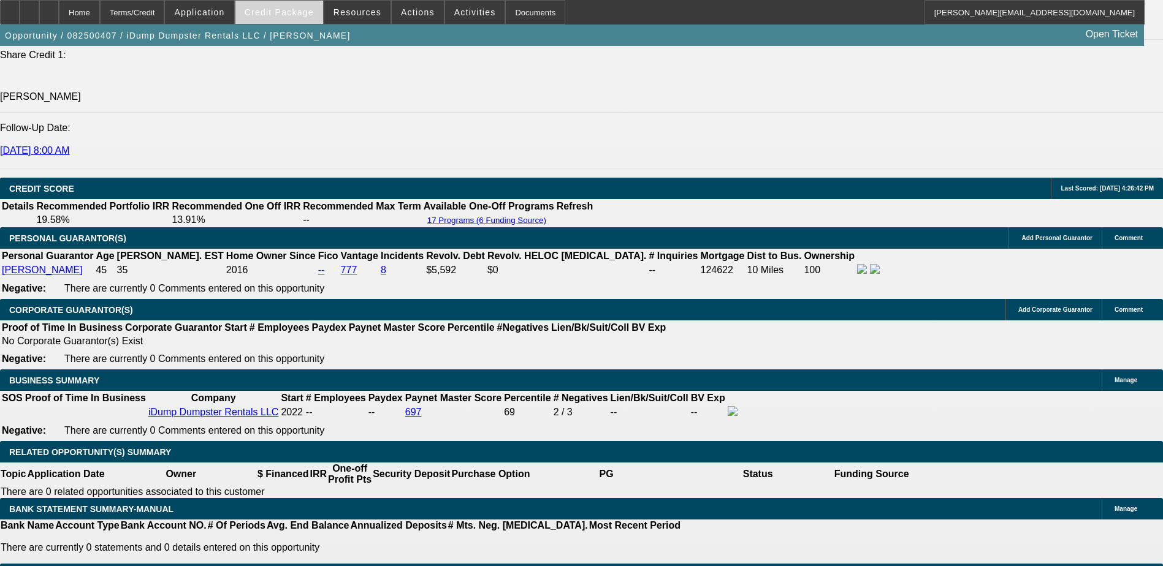
click at [277, 10] on span "Credit Package" at bounding box center [279, 12] width 69 height 10
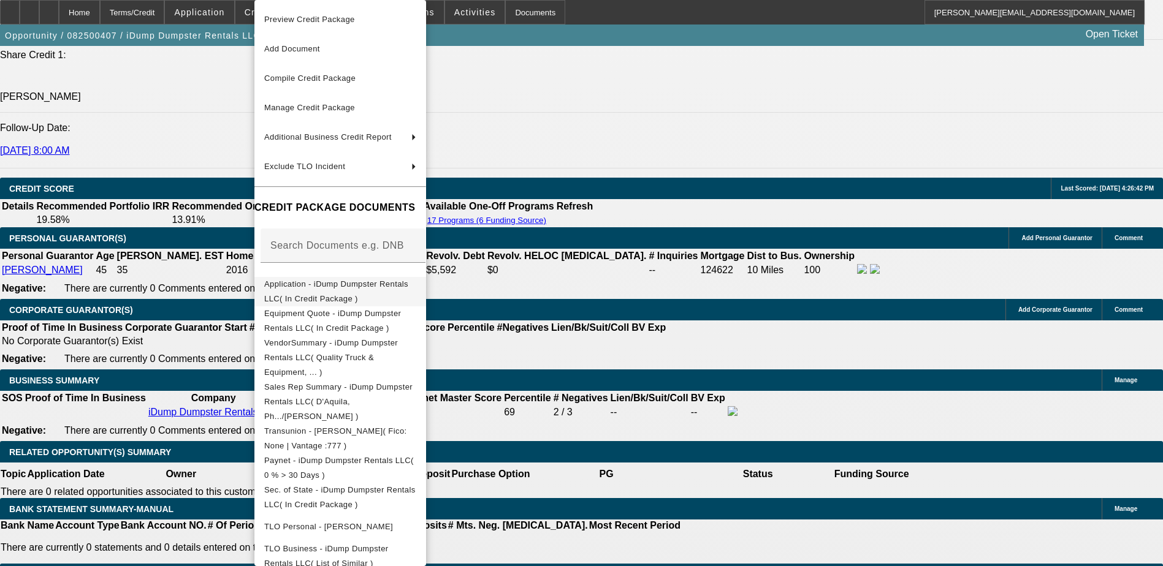
click at [355, 289] on span "Application - iDump Dumpster Rentals LLC( In Credit Package )" at bounding box center [336, 291] width 144 height 24
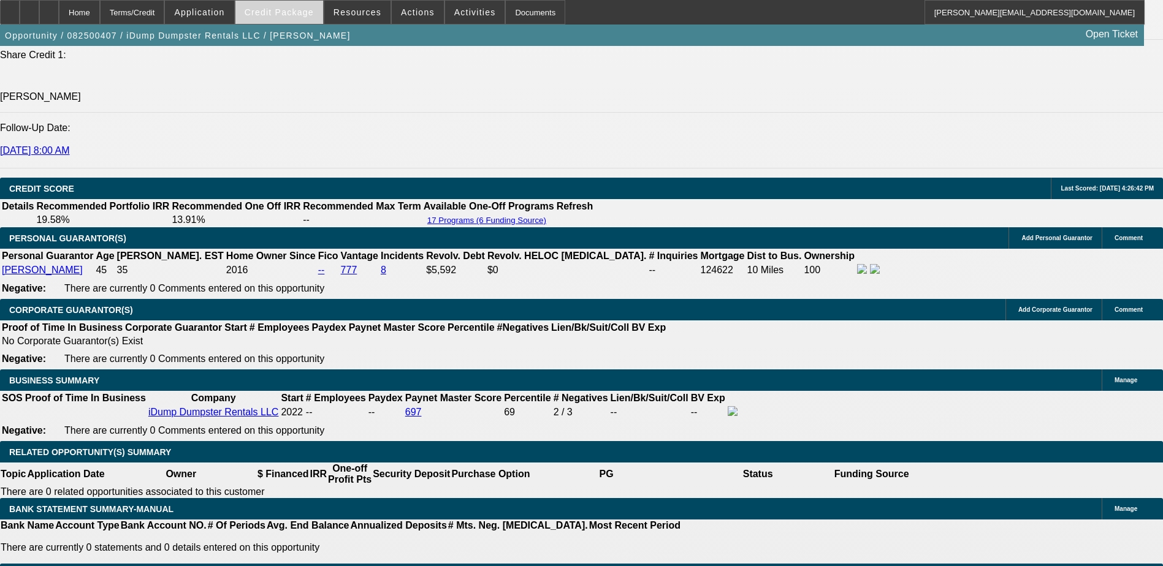
click at [294, 12] on span "Credit Package" at bounding box center [279, 12] width 69 height 10
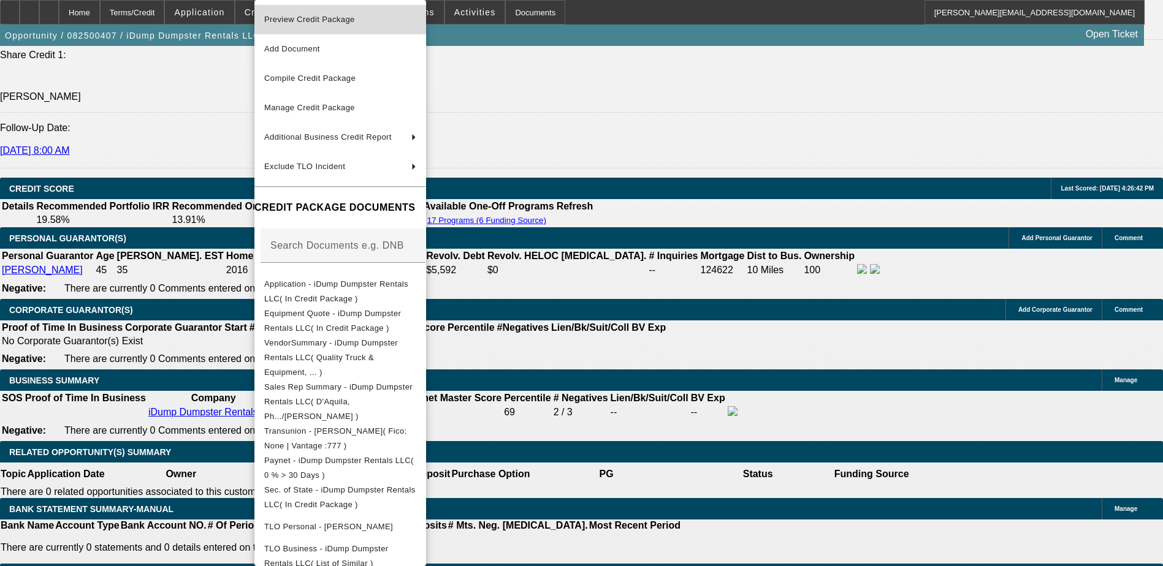
click at [319, 24] on span "Preview Credit Package" at bounding box center [340, 19] width 152 height 15
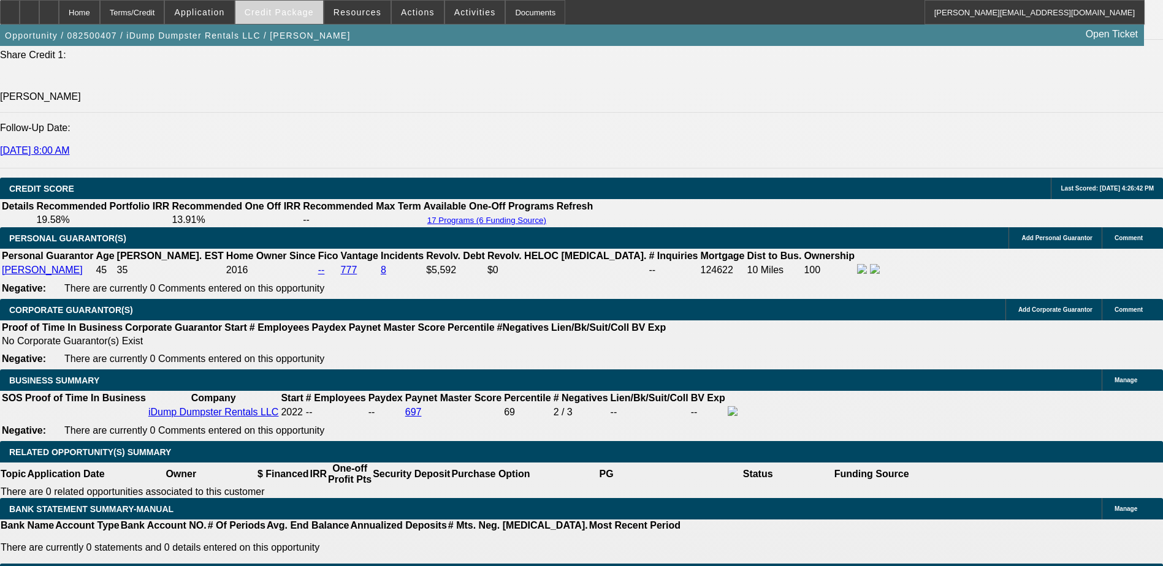
click at [270, 9] on span "Credit Package" at bounding box center [279, 12] width 69 height 10
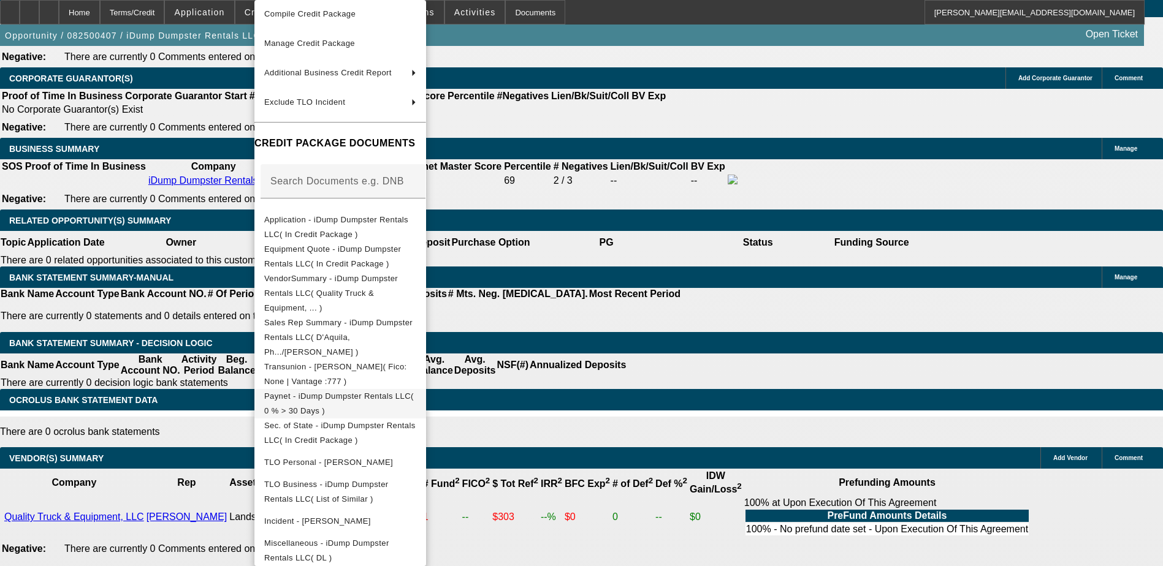
scroll to position [1900, 0]
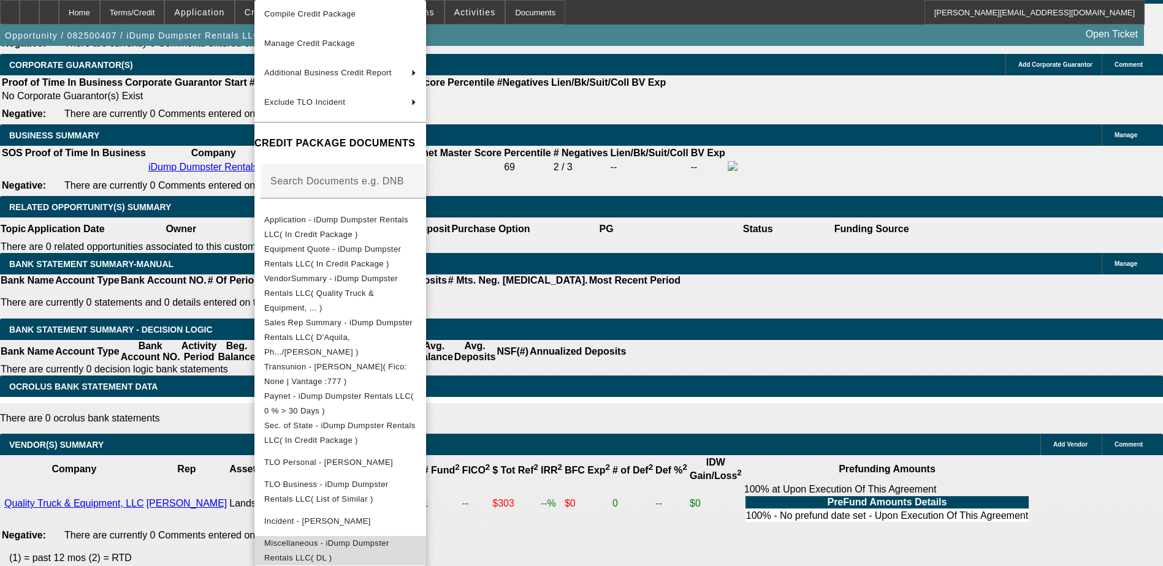
click at [360, 539] on span "Miscellaneous - iDump Dumpster Rentals LLC( DL )" at bounding box center [326, 551] width 125 height 24
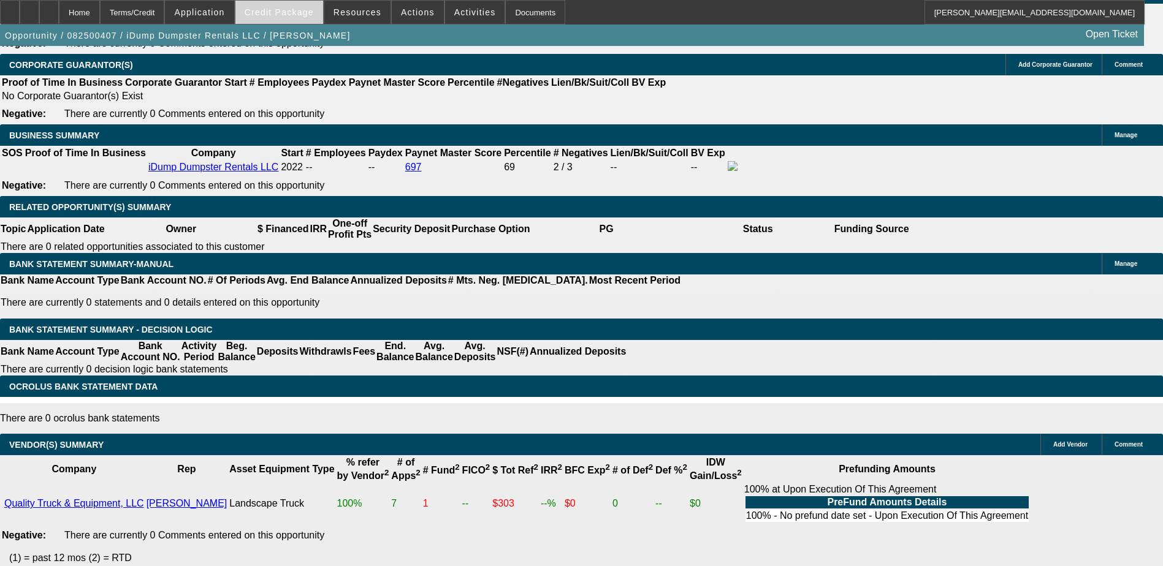
click at [311, 13] on span "Credit Package" at bounding box center [279, 12] width 69 height 10
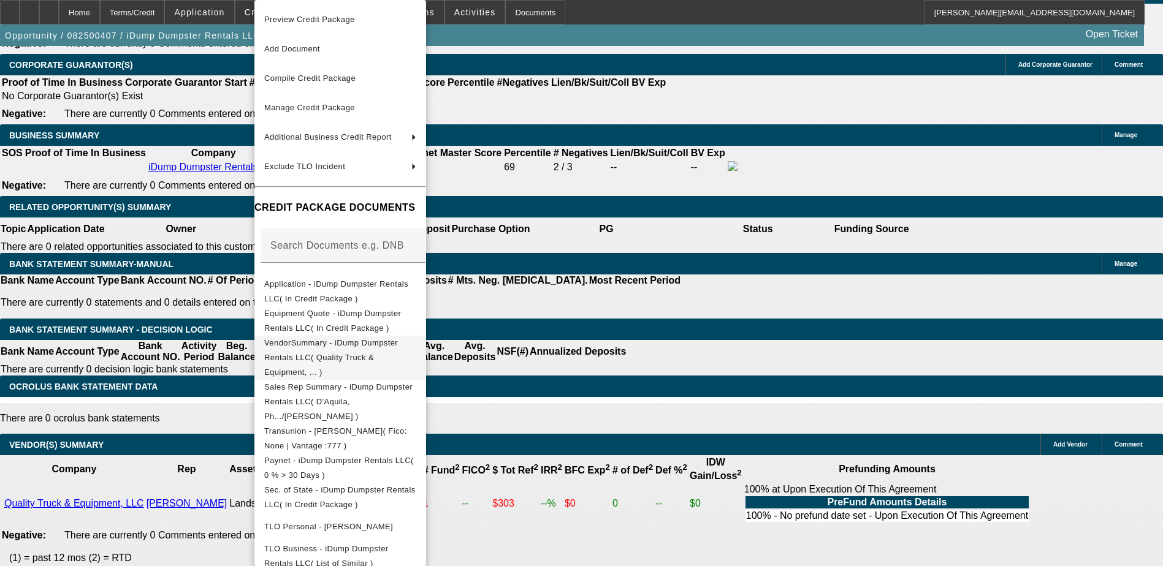
scroll to position [64, 0]
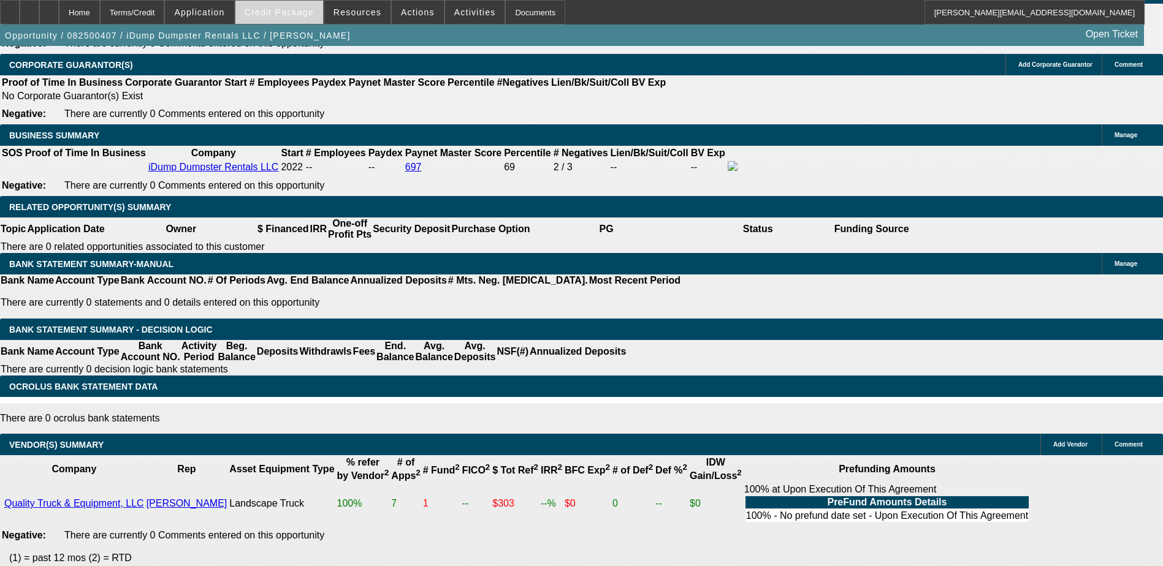
click at [297, 11] on span "Credit Package" at bounding box center [279, 12] width 69 height 10
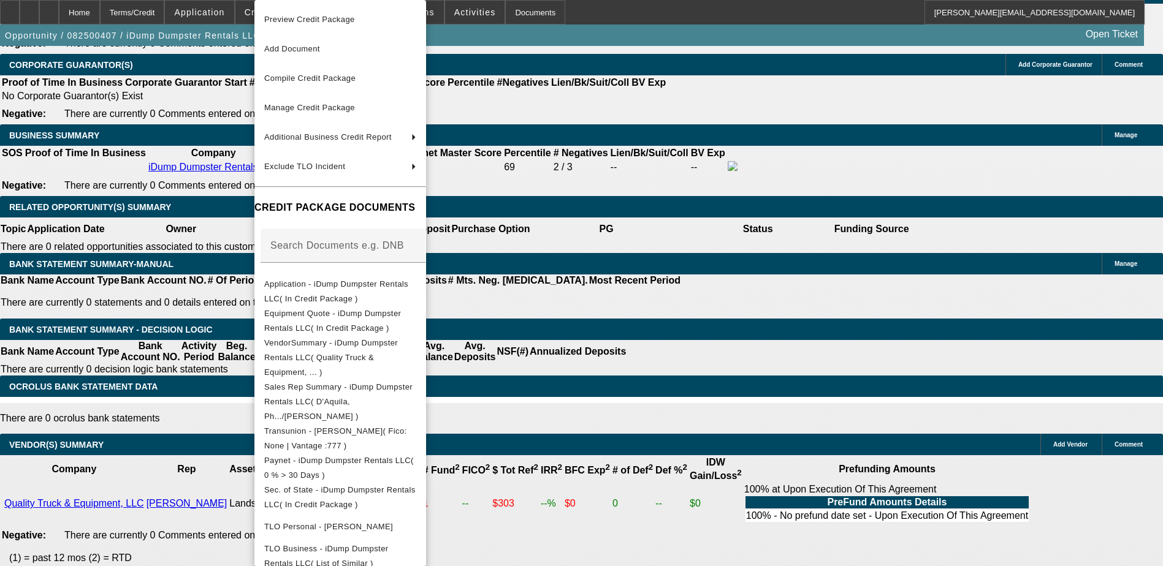
click at [313, 19] on span "Preview Credit Package" at bounding box center [309, 19] width 91 height 9
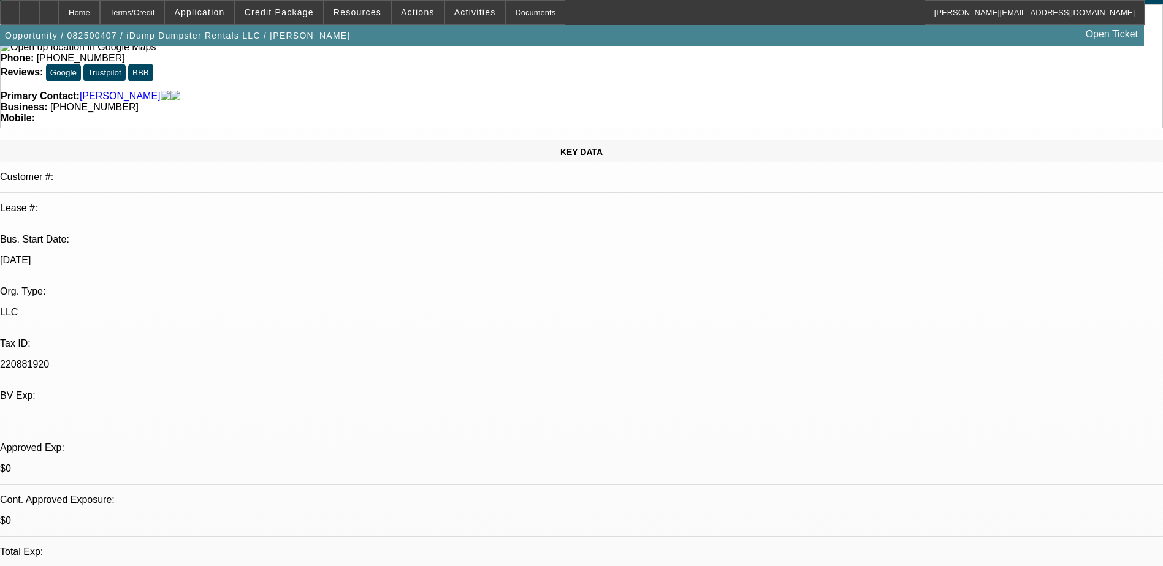
scroll to position [0, 0]
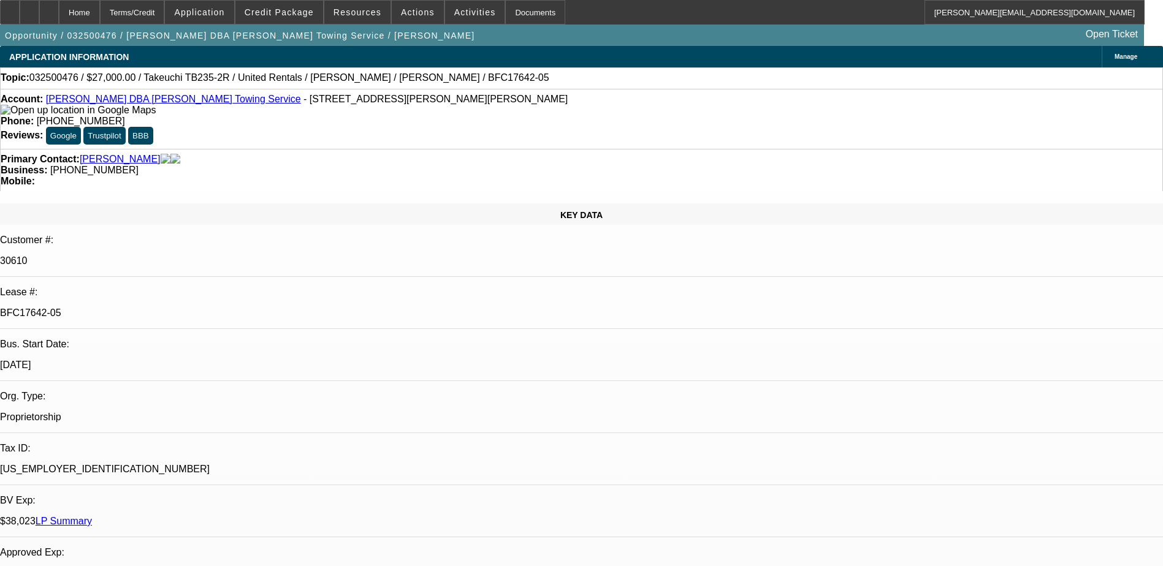
select select "0"
select select "2"
select select "0"
select select "2"
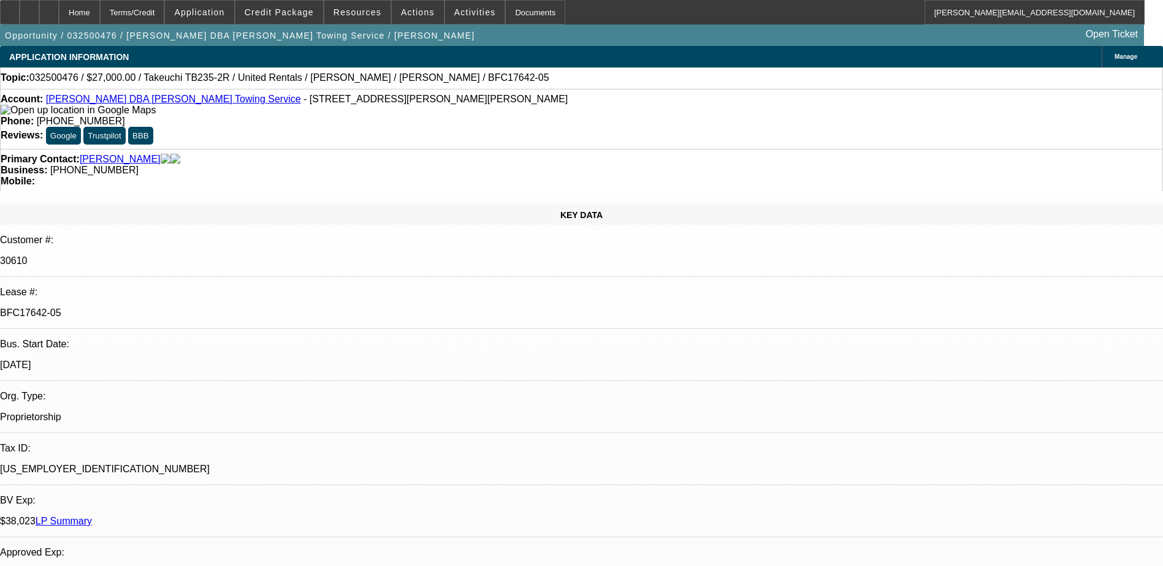
select select "0"
select select "2"
select select "0"
select select "0.1"
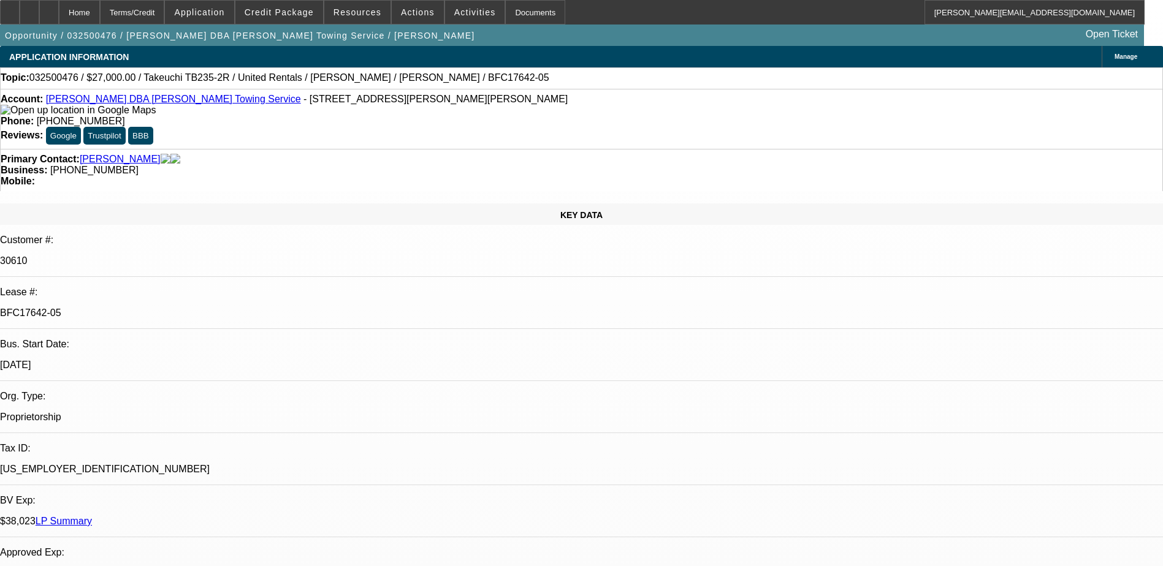
select select "0"
select select "1"
select select "2"
select select "6"
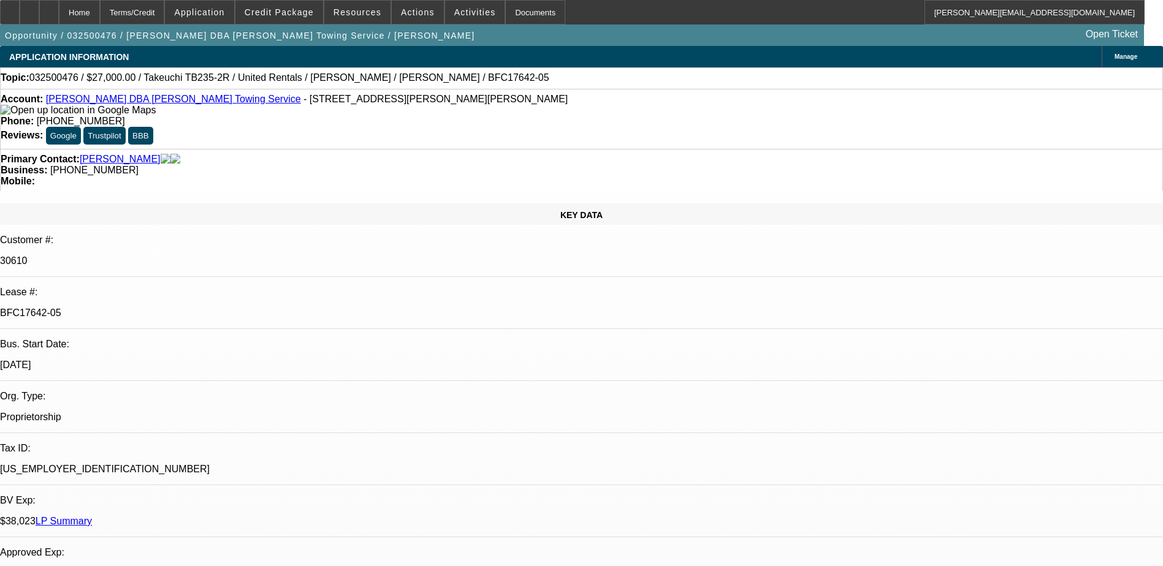
select select "1"
select select "2"
select select "6"
select select "1"
select select "2"
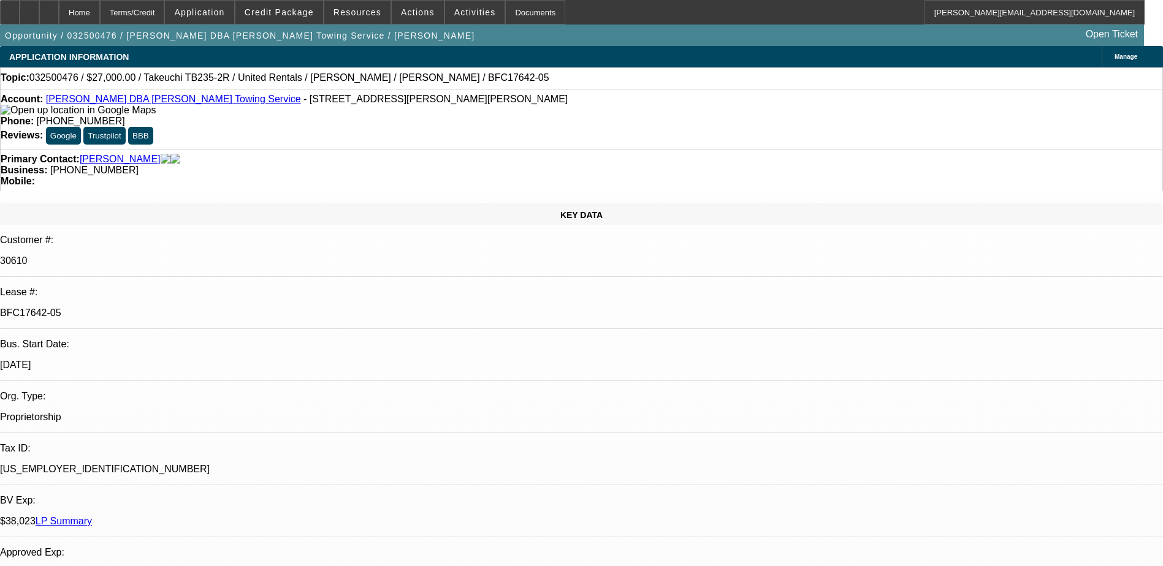
select select "6"
select select "1"
select select "6"
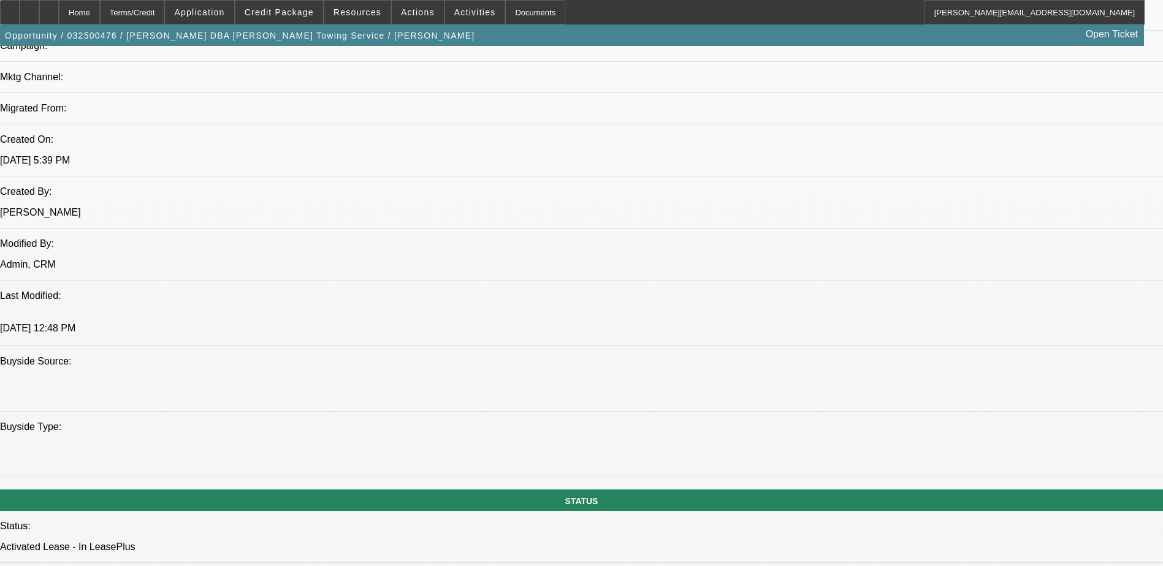
scroll to position [981, 0]
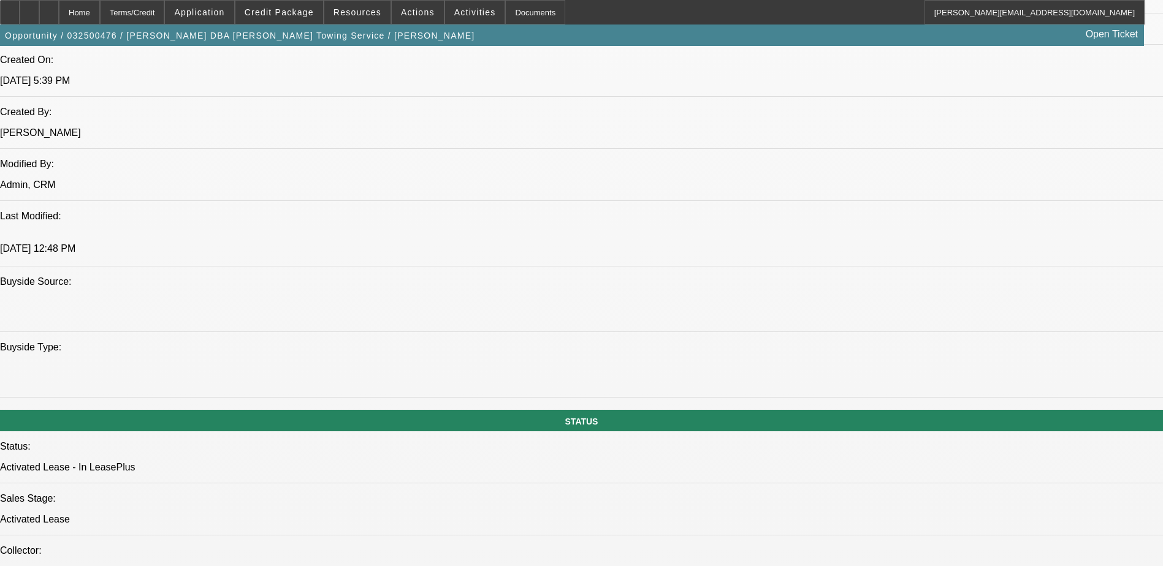
scroll to position [1640, 0]
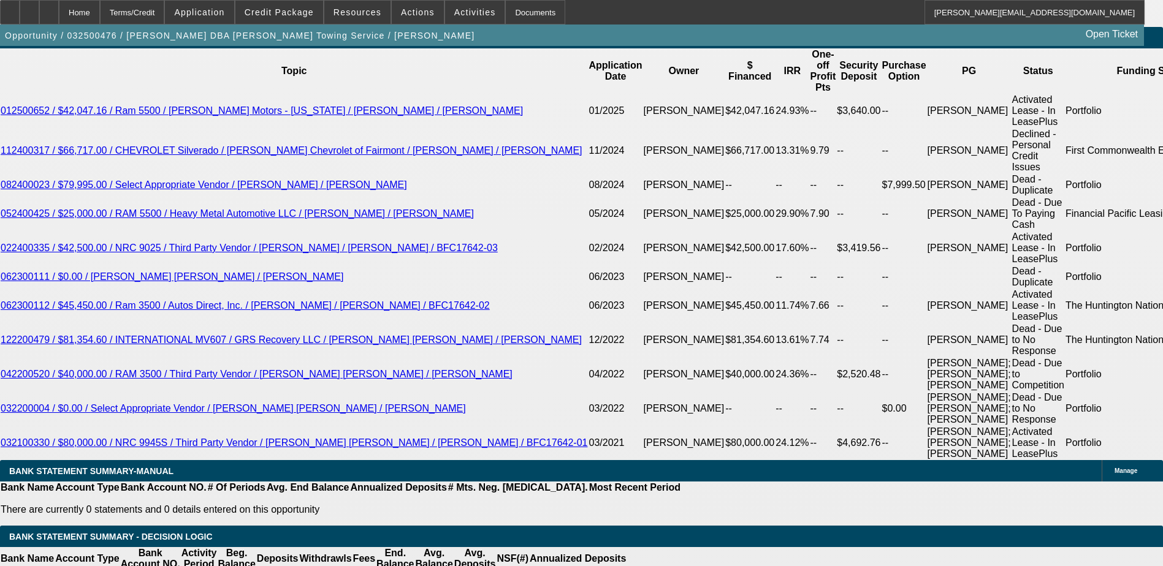
scroll to position [1579, 0]
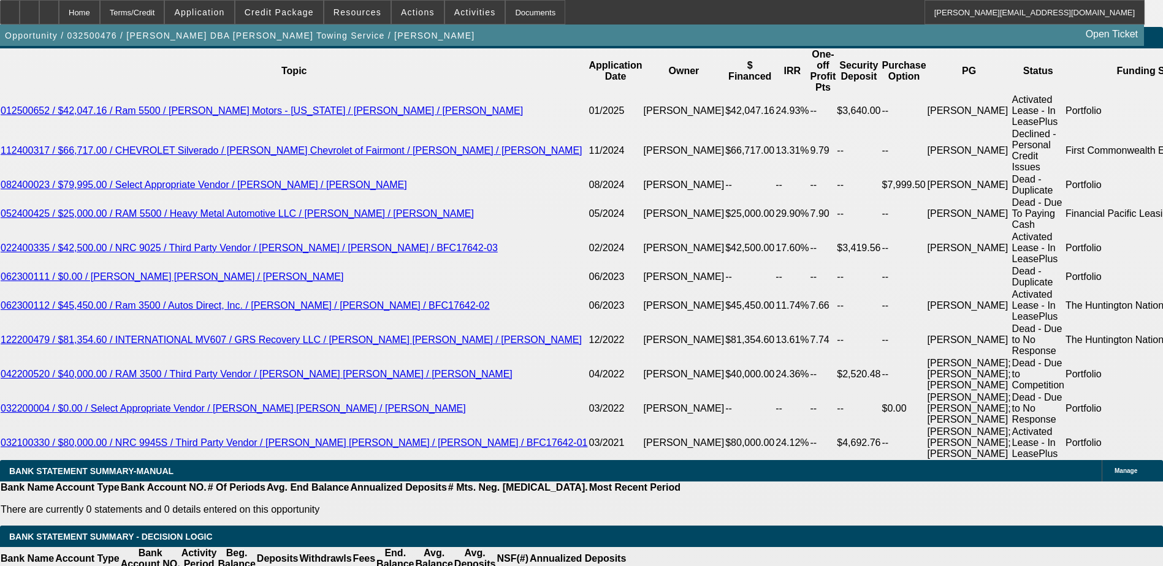
scroll to position [1272, 0]
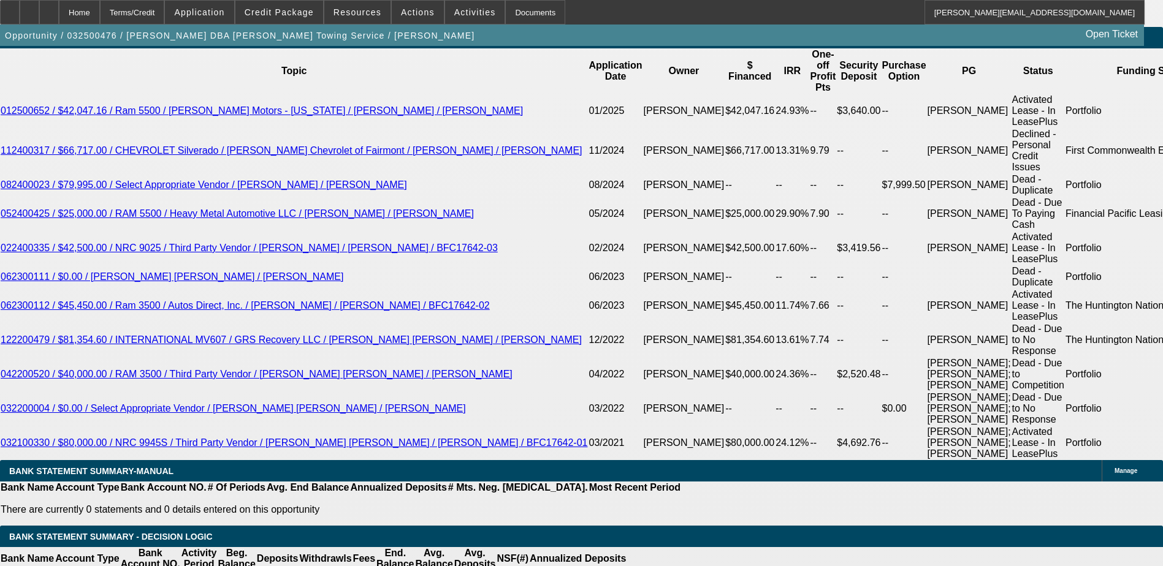
scroll to position [966, 0]
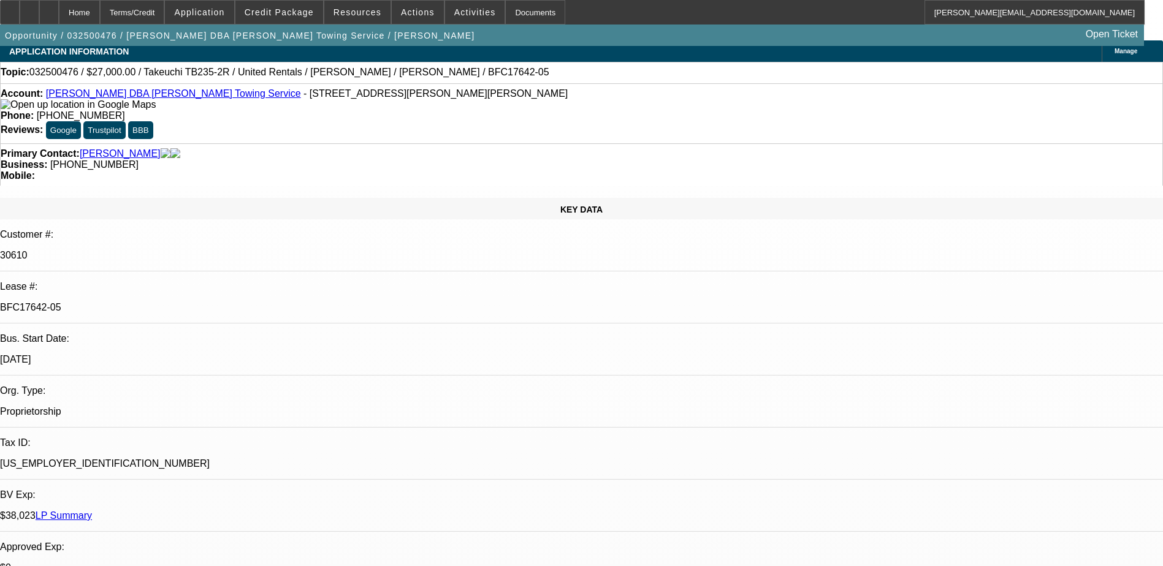
scroll to position [0, 0]
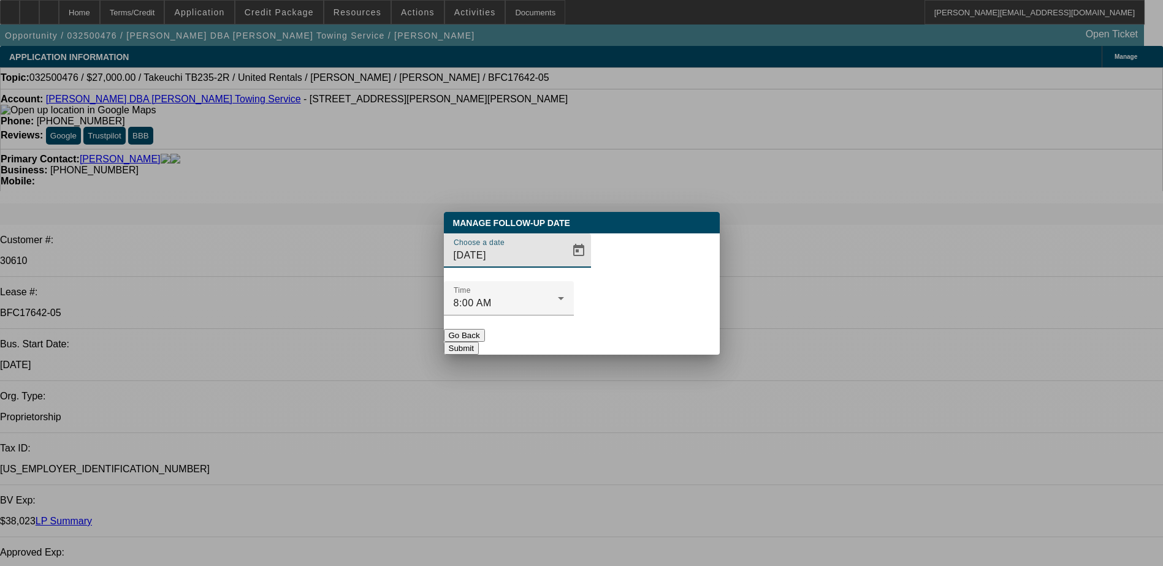
click at [485, 329] on button "Go Back" at bounding box center [464, 335] width 41 height 13
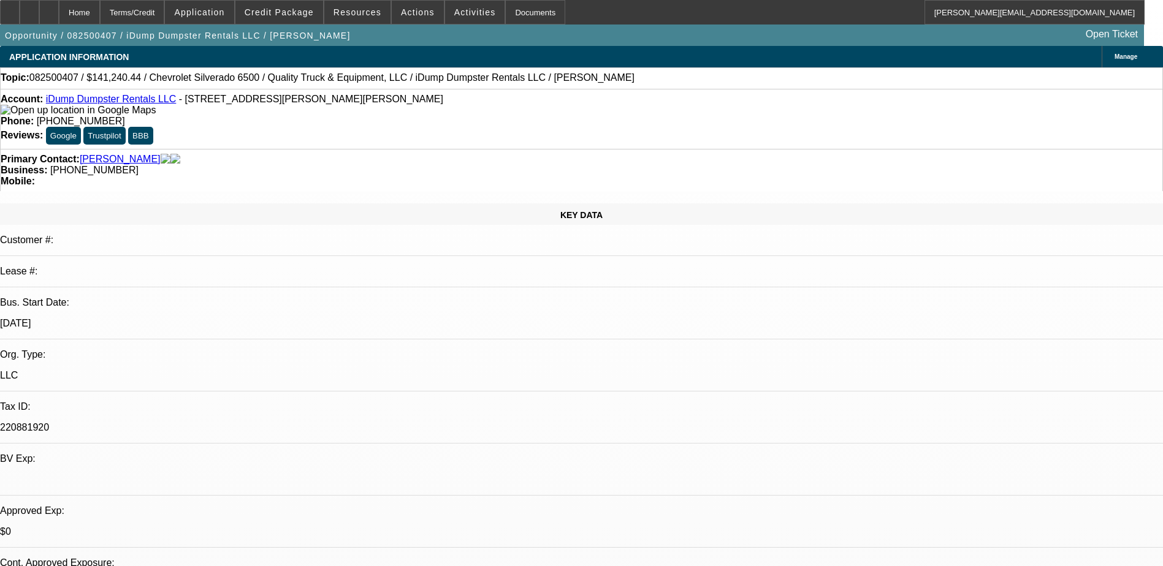
select select "0"
select select "6"
select select "0"
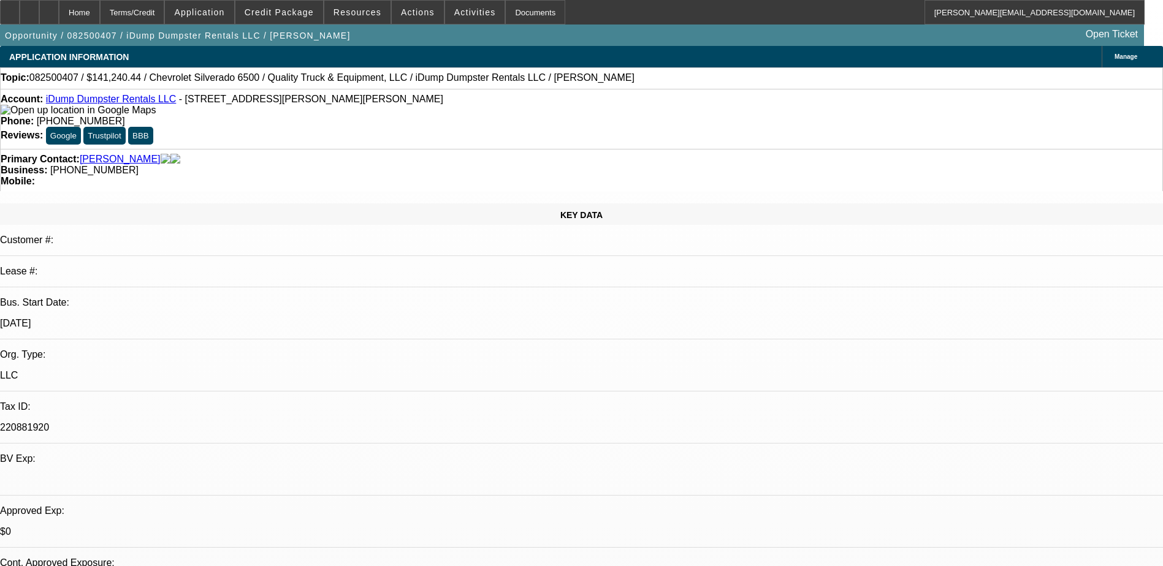
select select "0"
select select "6"
select select "0"
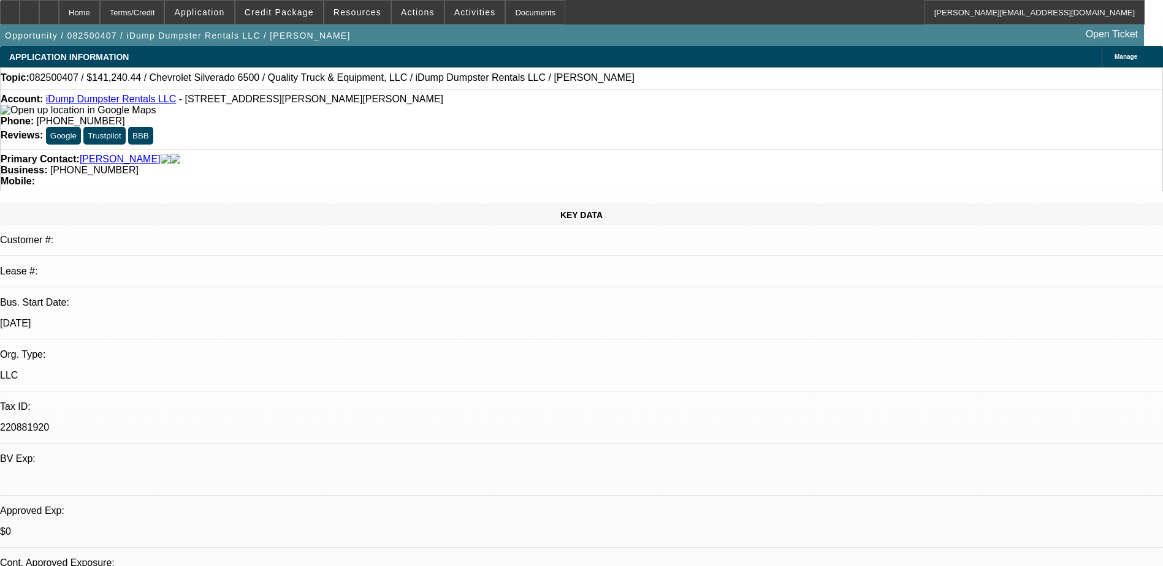
select select "0"
select select "6"
select select "0"
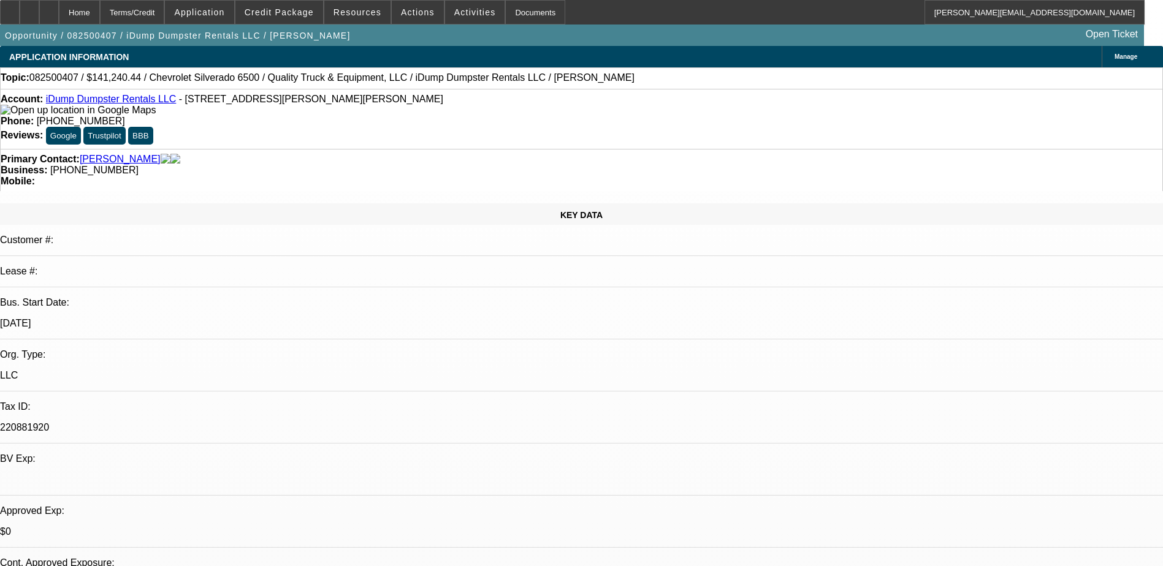
select select "6"
